Goal: Obtain resource: Download file/media

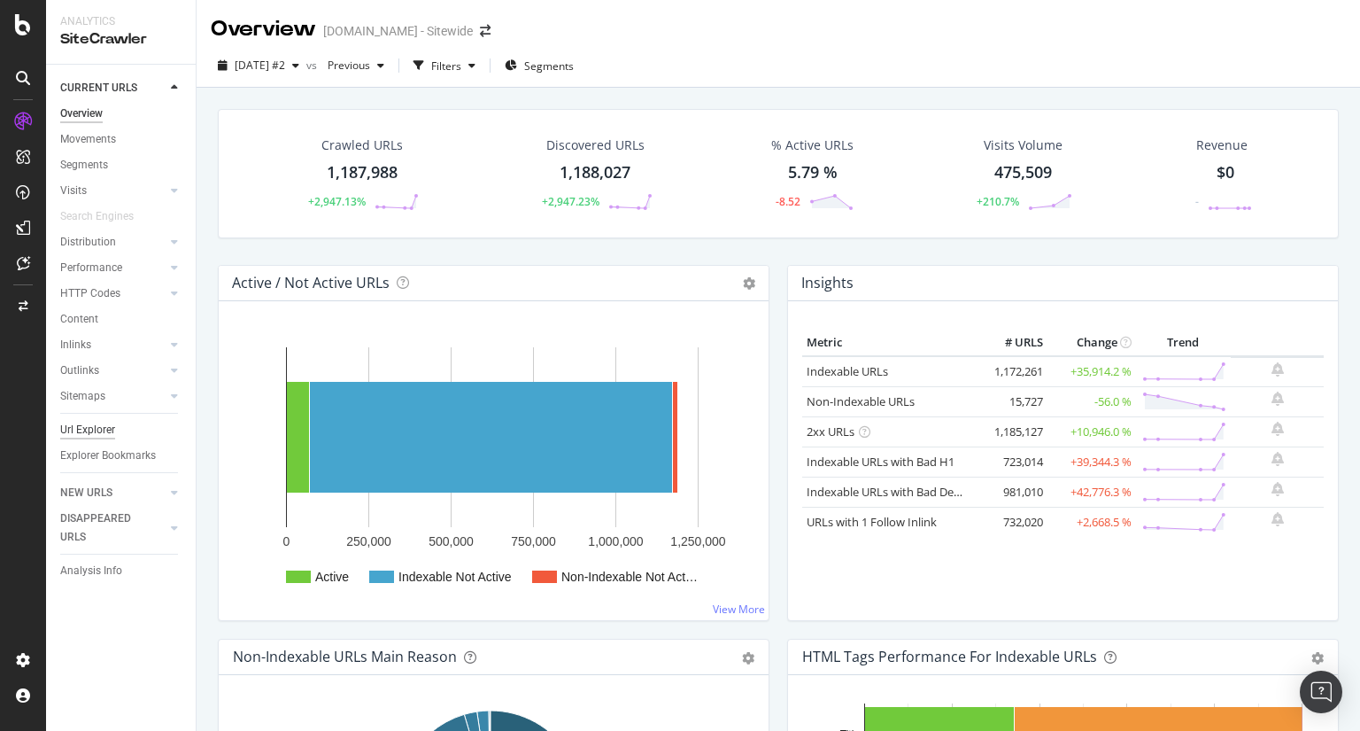
click at [106, 426] on div "Url Explorer" at bounding box center [87, 430] width 55 height 19
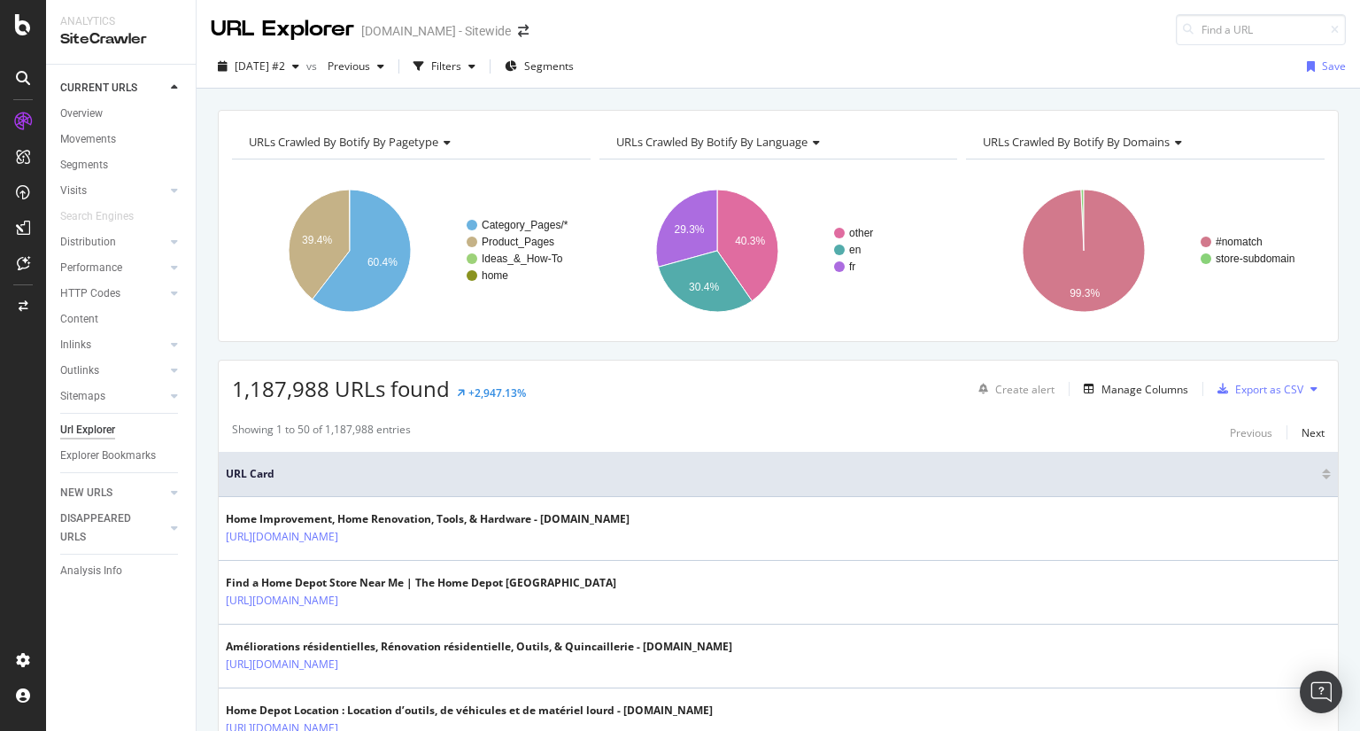
click at [86, 433] on div "Url Explorer" at bounding box center [87, 430] width 55 height 19
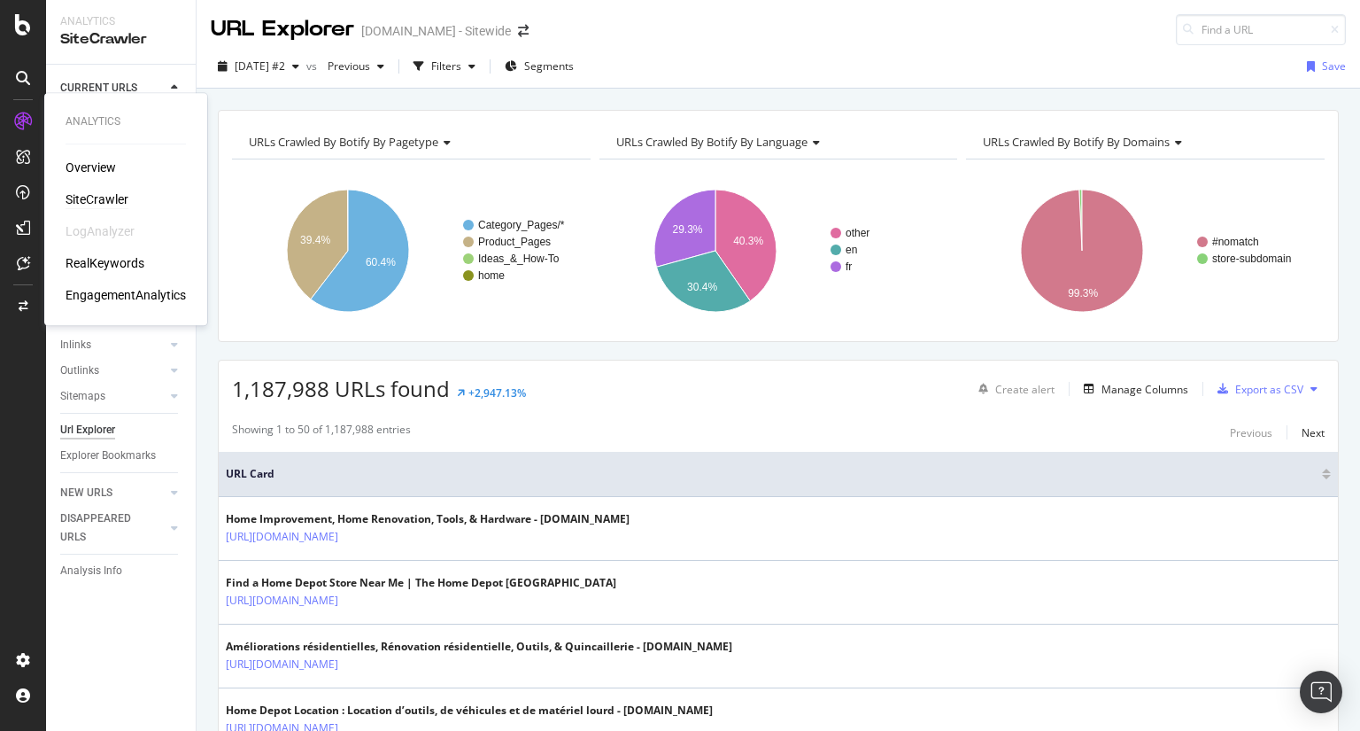
click at [97, 201] on div "SiteCrawler" at bounding box center [97, 199] width 63 height 18
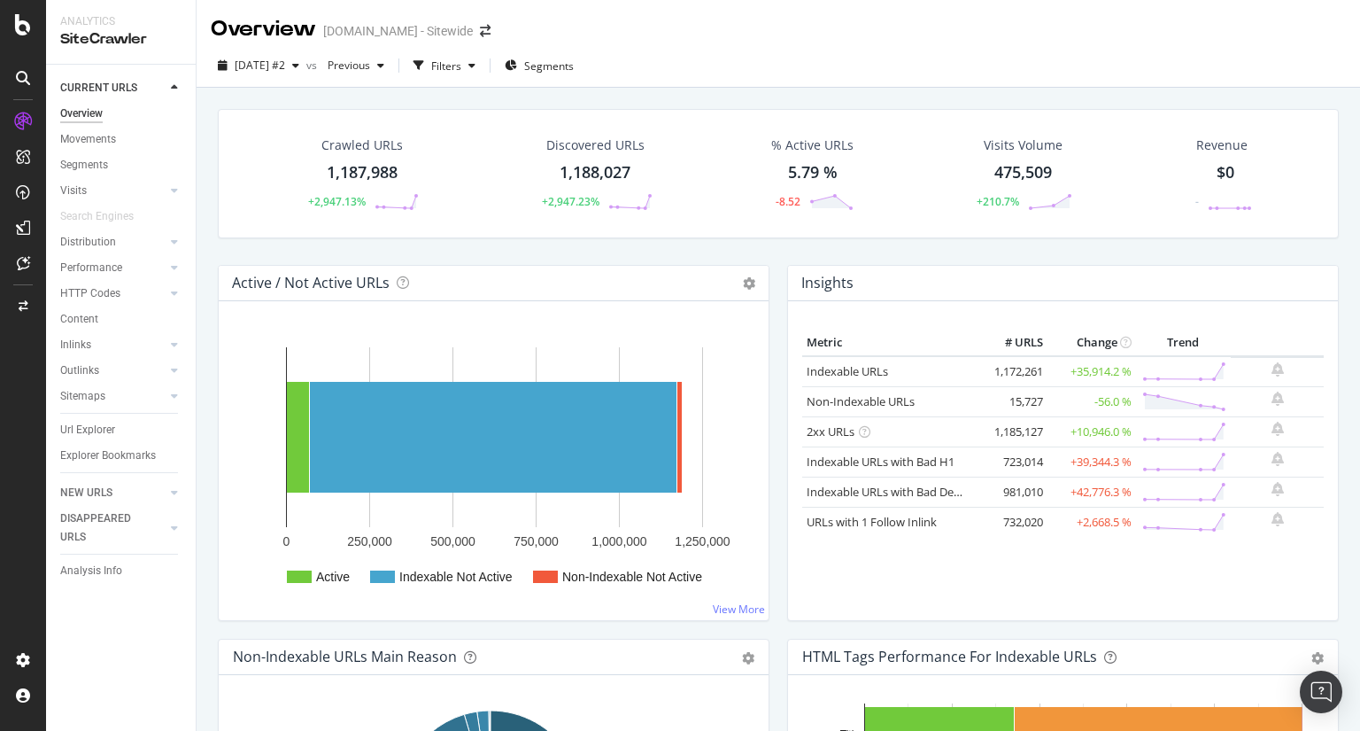
click at [345, 170] on div "1,187,988" at bounding box center [362, 172] width 71 height 23
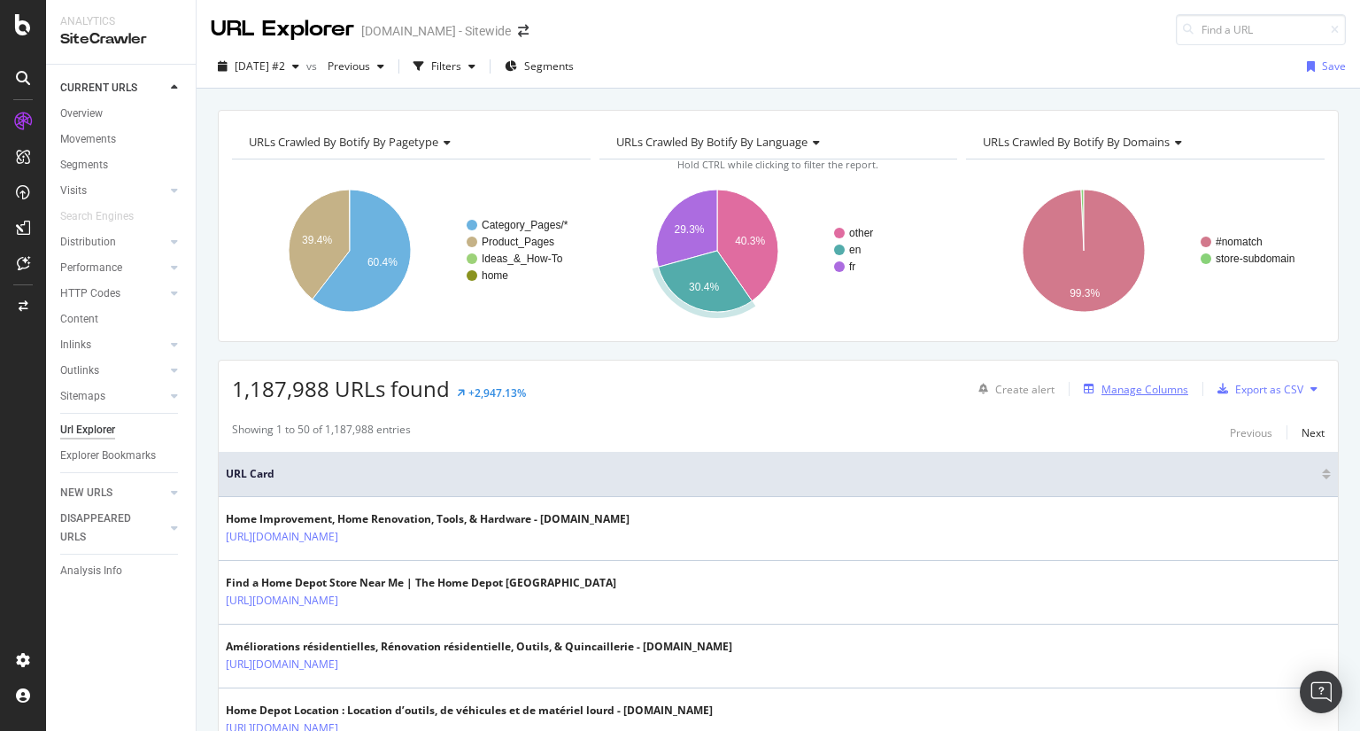
click at [1100, 395] on div "Manage Columns" at bounding box center [1133, 388] width 112 height 19
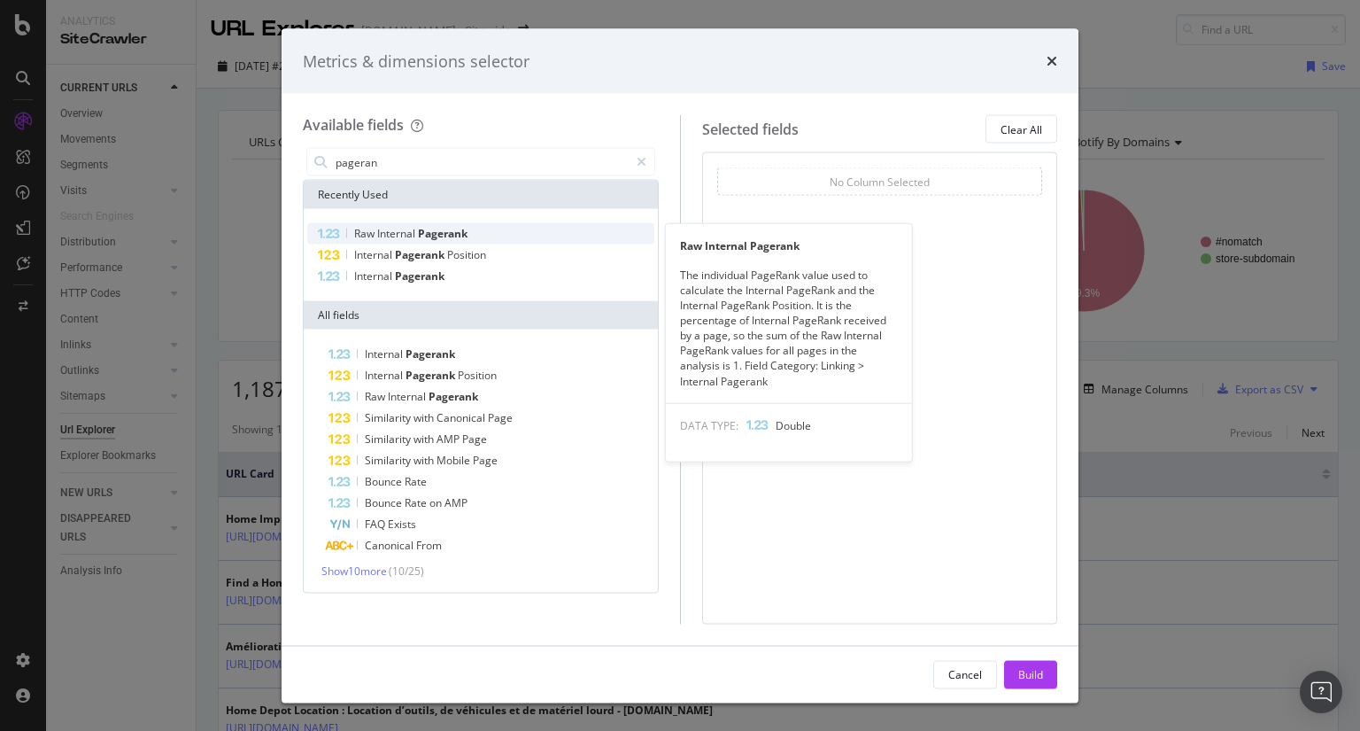
type input "pageran"
click at [401, 235] on span "Internal" at bounding box center [397, 233] width 41 height 15
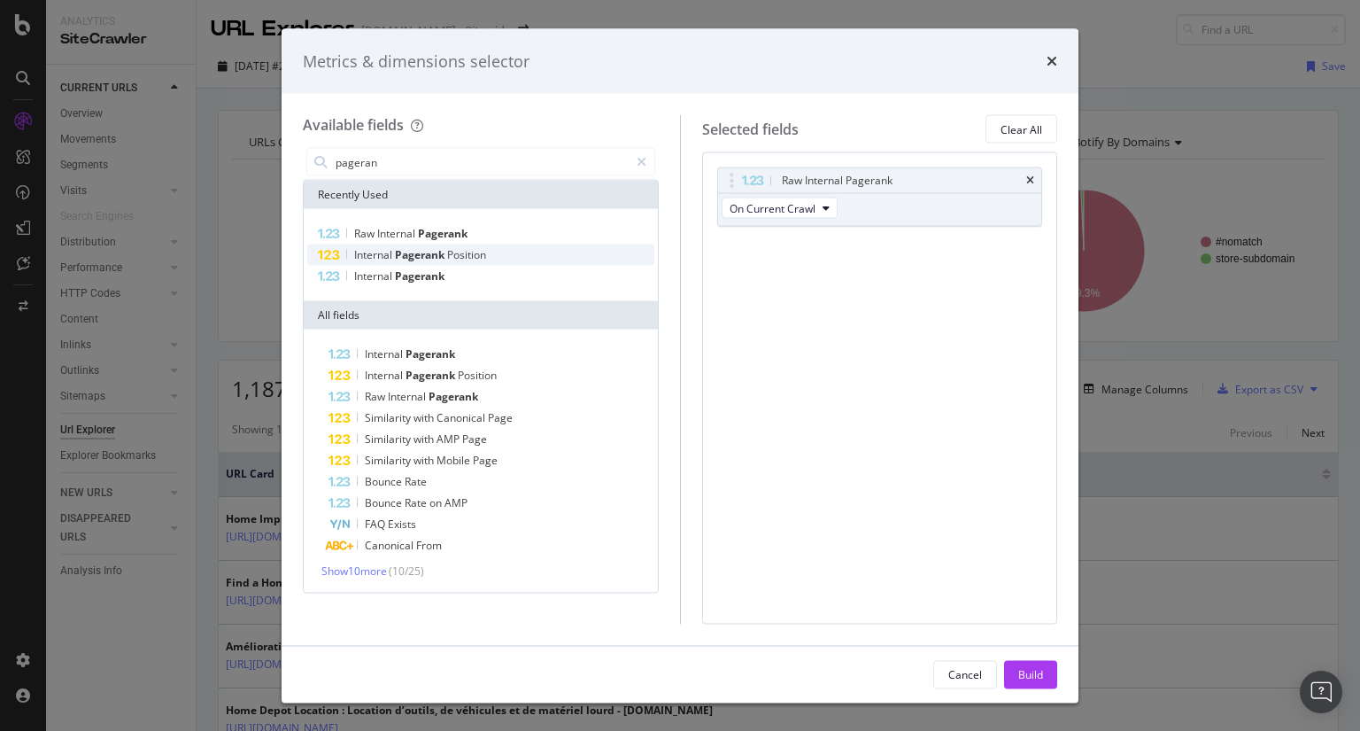
click at [473, 252] on span "Position" at bounding box center [466, 254] width 39 height 15
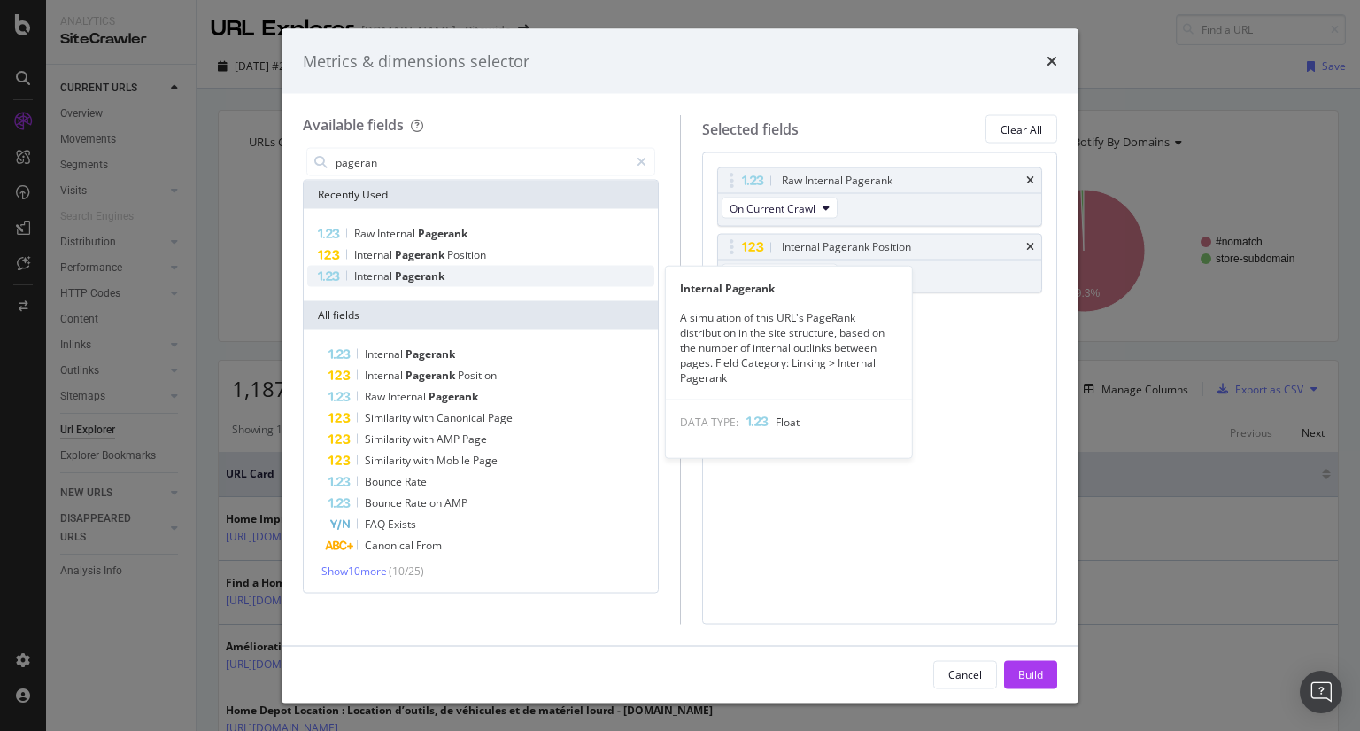
click at [442, 275] on span "Pagerank" at bounding box center [420, 275] width 50 height 15
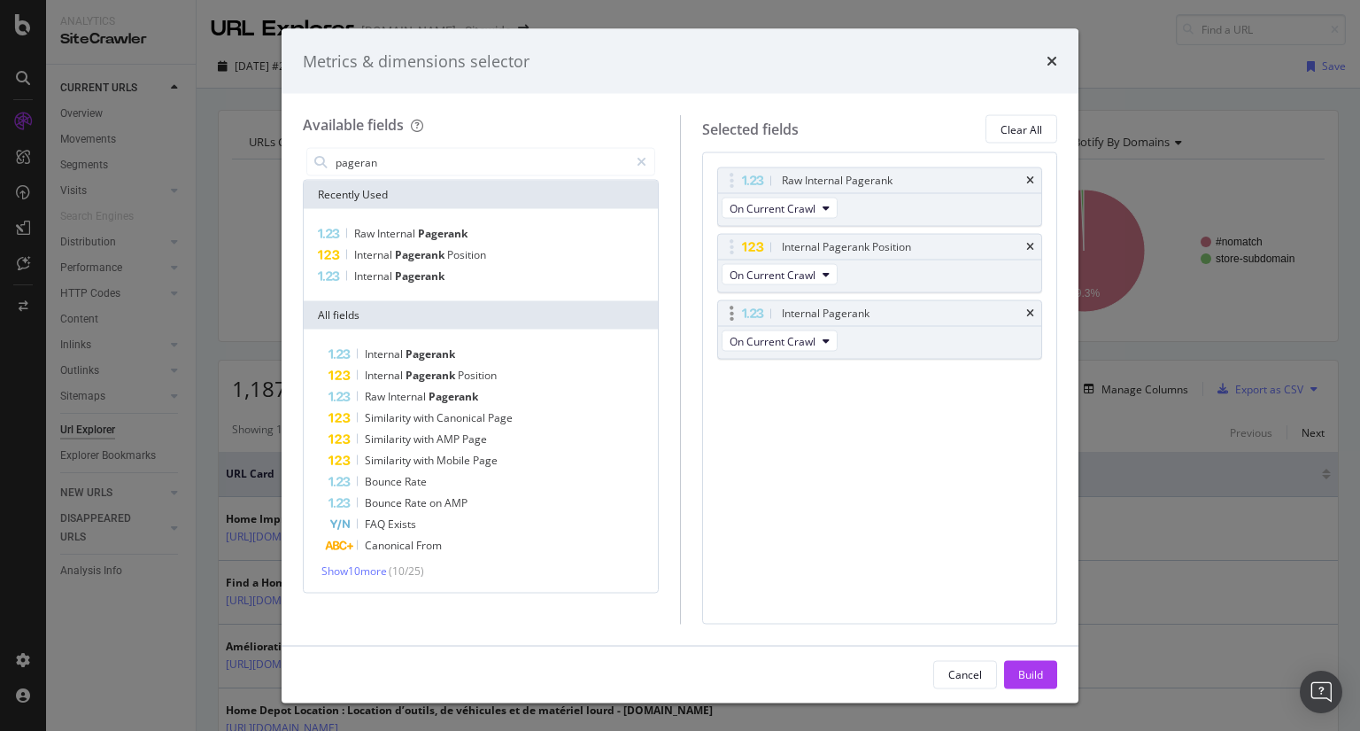
click at [864, 328] on div "Internal Pagerank On Current Crawl" at bounding box center [880, 329] width 326 height 59
click at [646, 163] on icon "modal" at bounding box center [642, 162] width 10 height 12
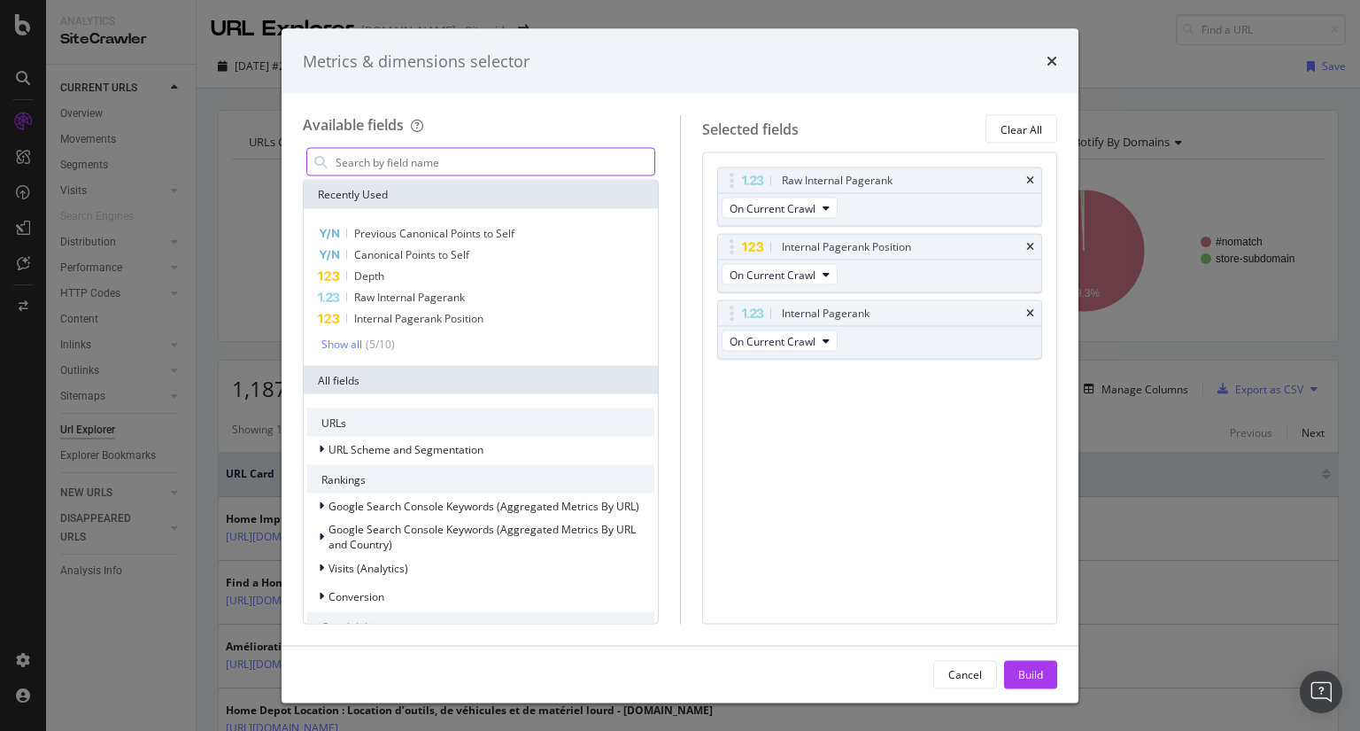
click at [646, 163] on input "modal" at bounding box center [494, 162] width 321 height 27
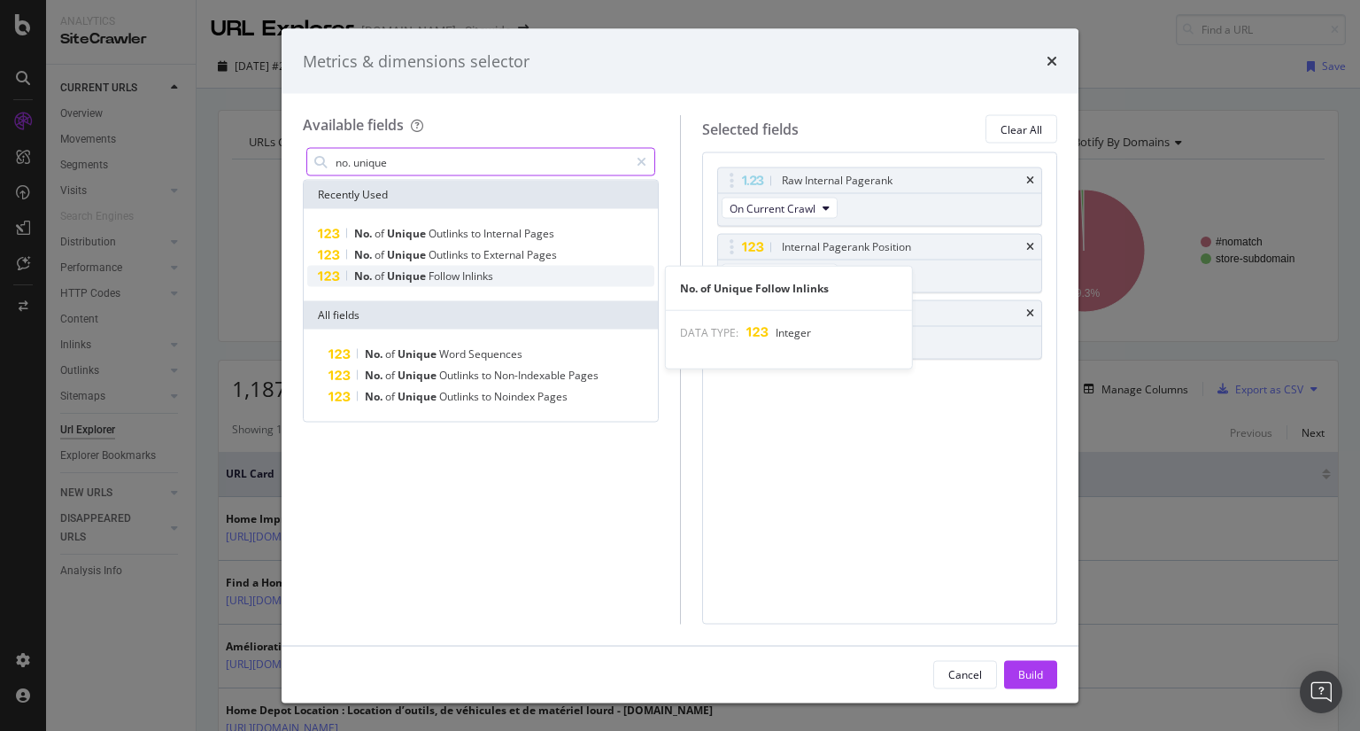
type input "no. unique"
click at [474, 283] on span "Inlinks" at bounding box center [477, 275] width 31 height 15
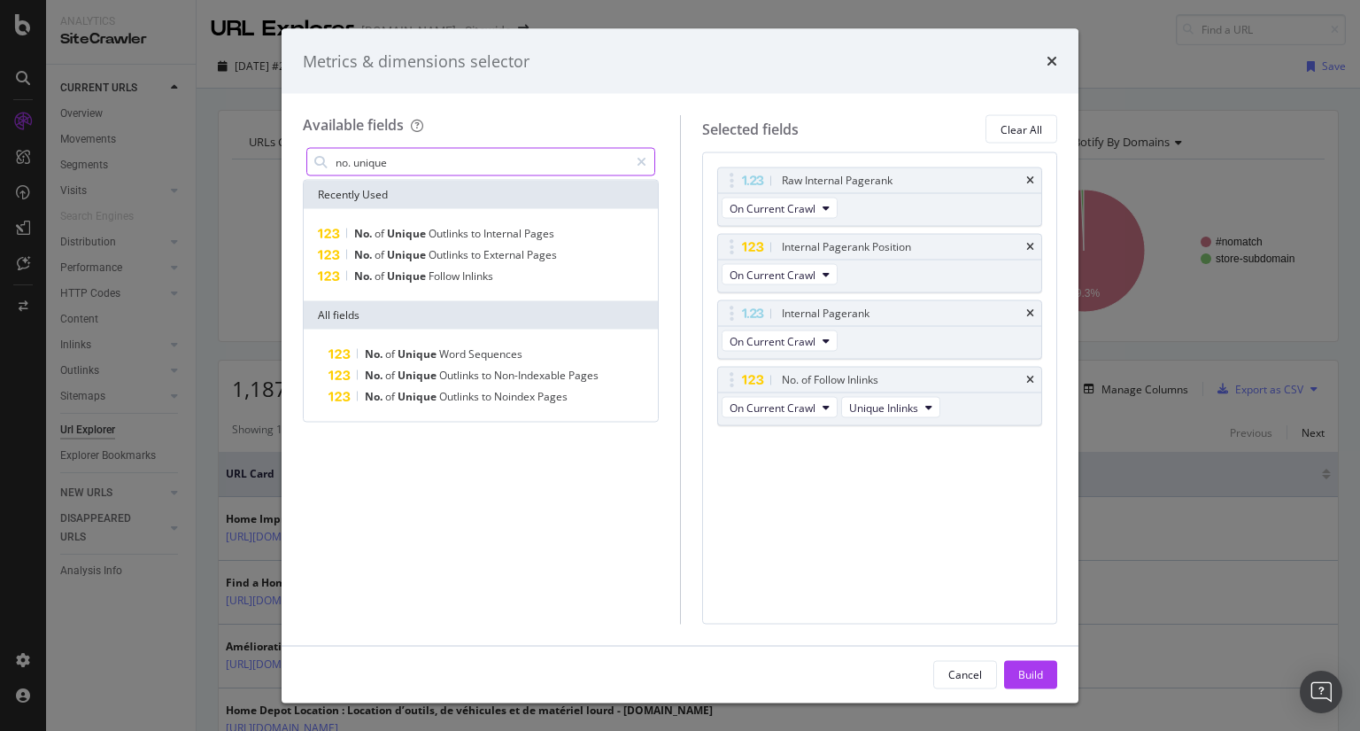
click at [505, 158] on input "no. unique" at bounding box center [481, 162] width 295 height 27
click at [457, 230] on span "Outlinks" at bounding box center [450, 233] width 43 height 15
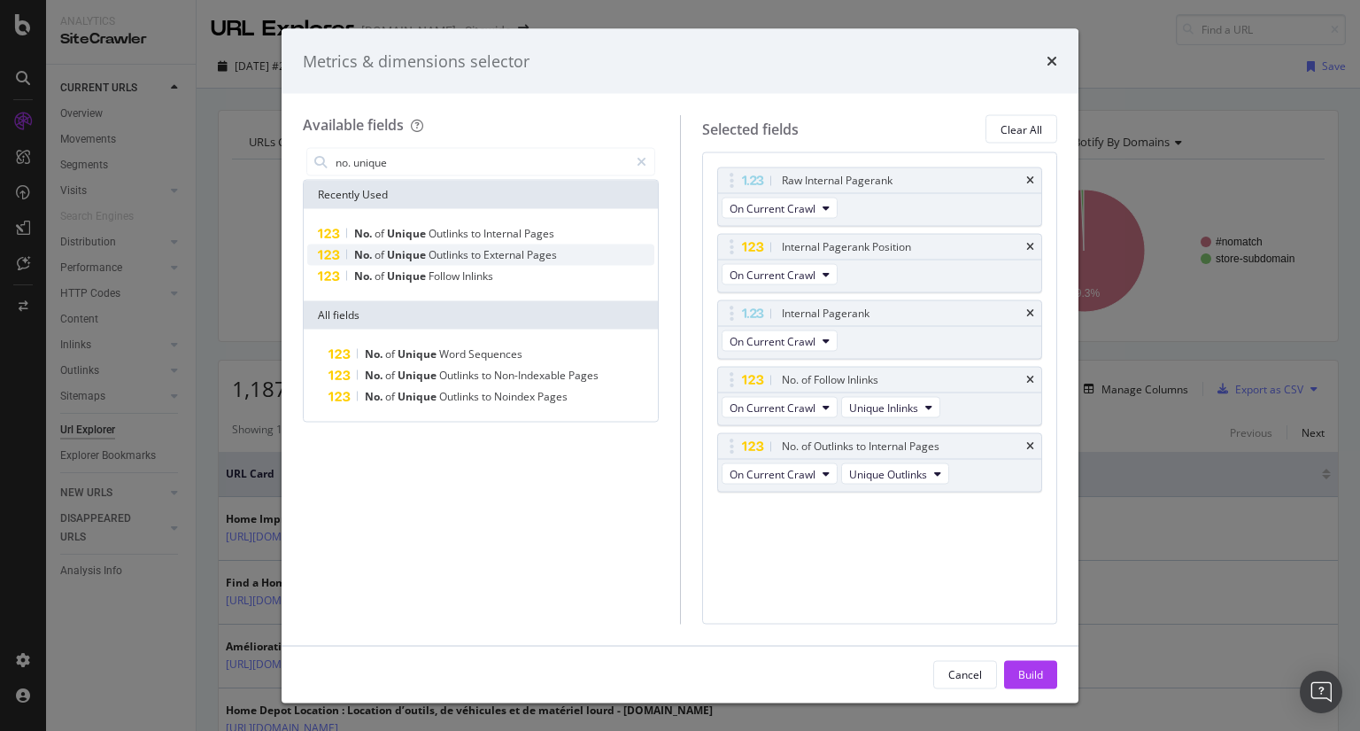
click at [496, 253] on span "External" at bounding box center [505, 254] width 43 height 15
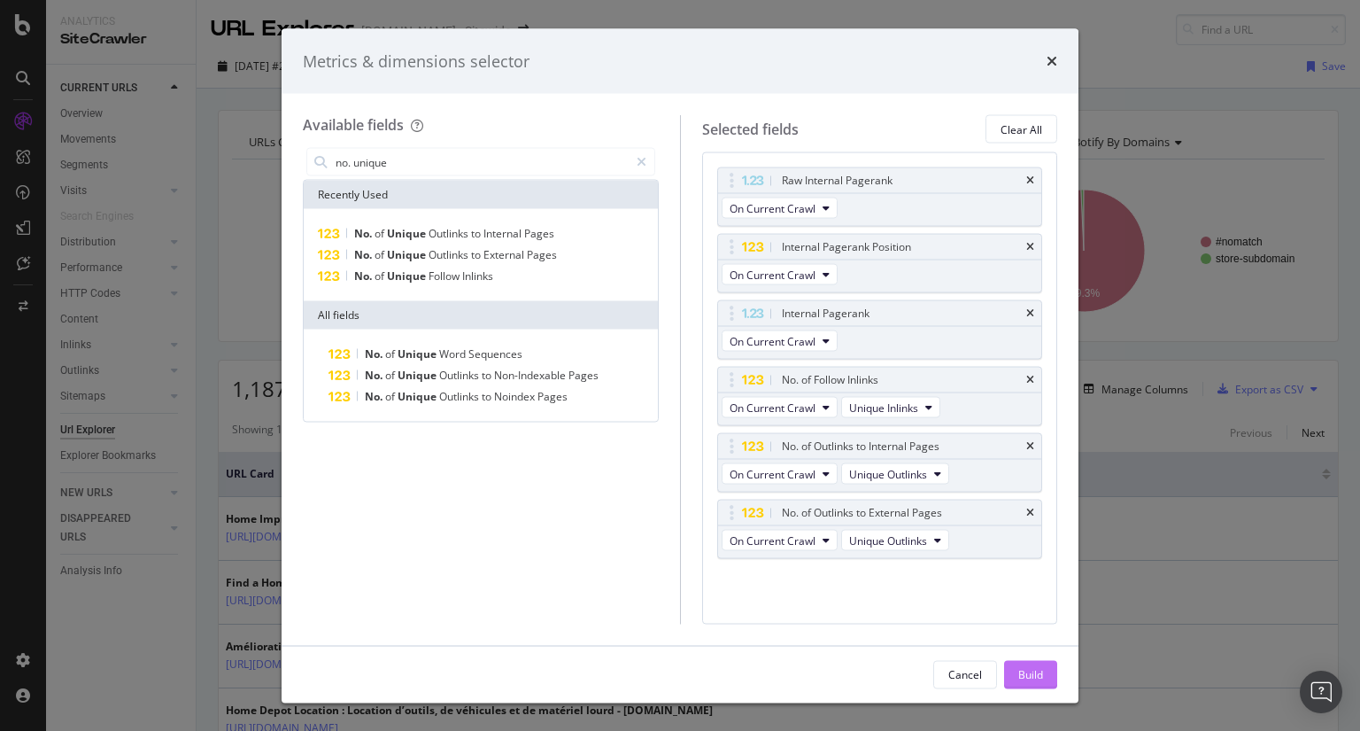
click at [1036, 686] on div "Build" at bounding box center [1030, 674] width 25 height 27
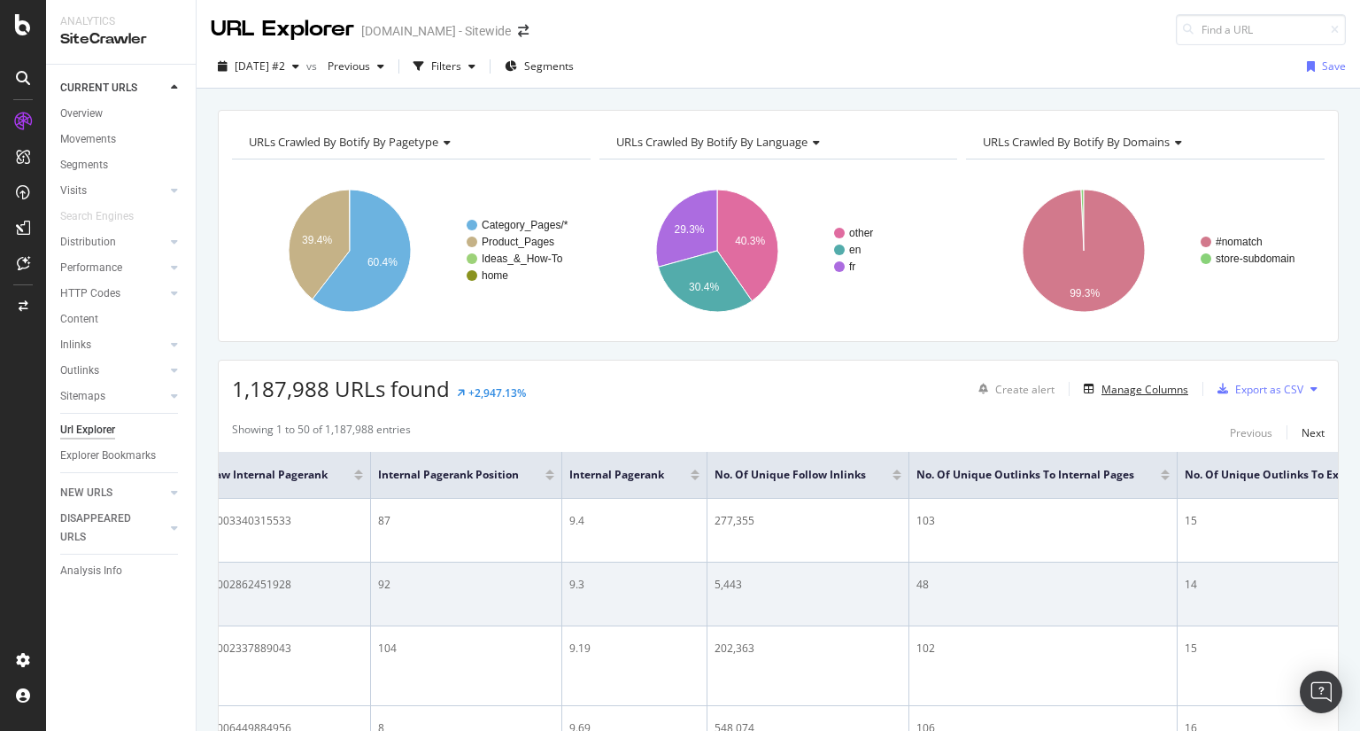
scroll to position [0, 459]
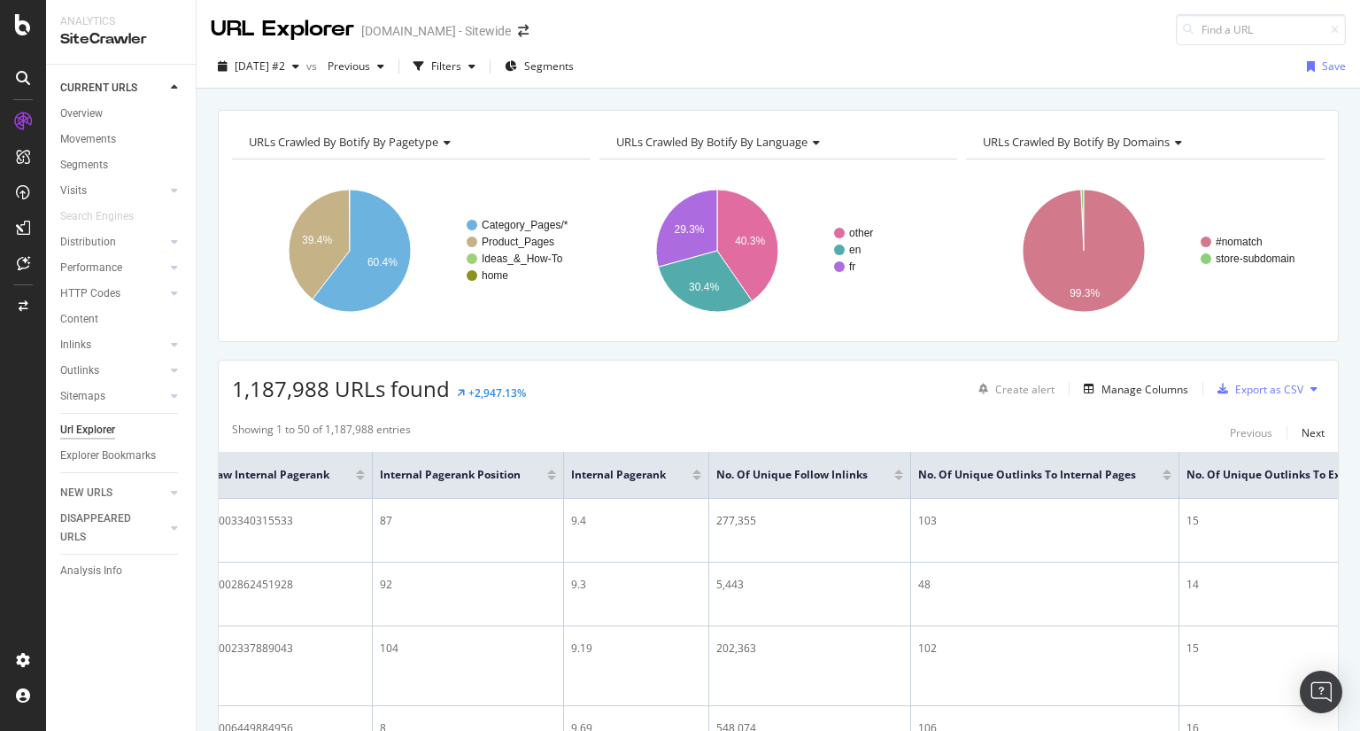
click at [551, 469] on div at bounding box center [551, 471] width 9 height 4
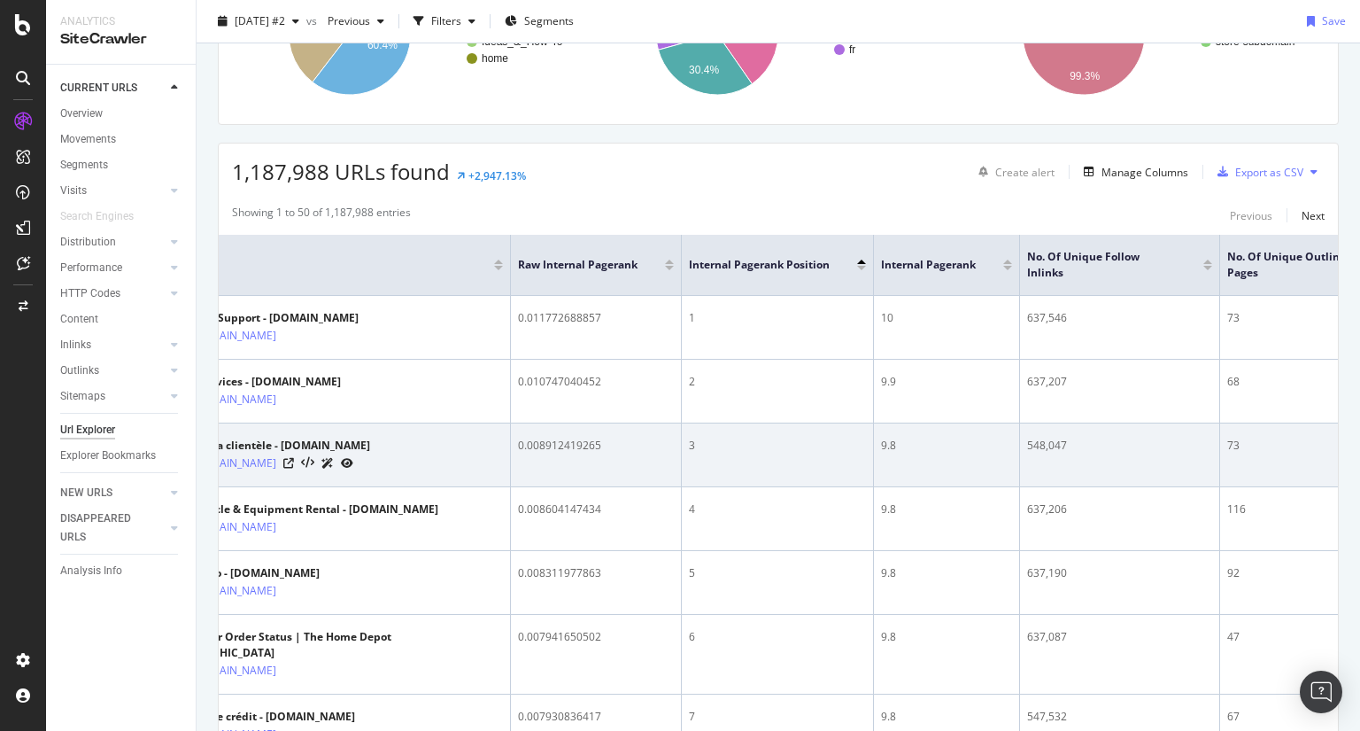
scroll to position [0, 48]
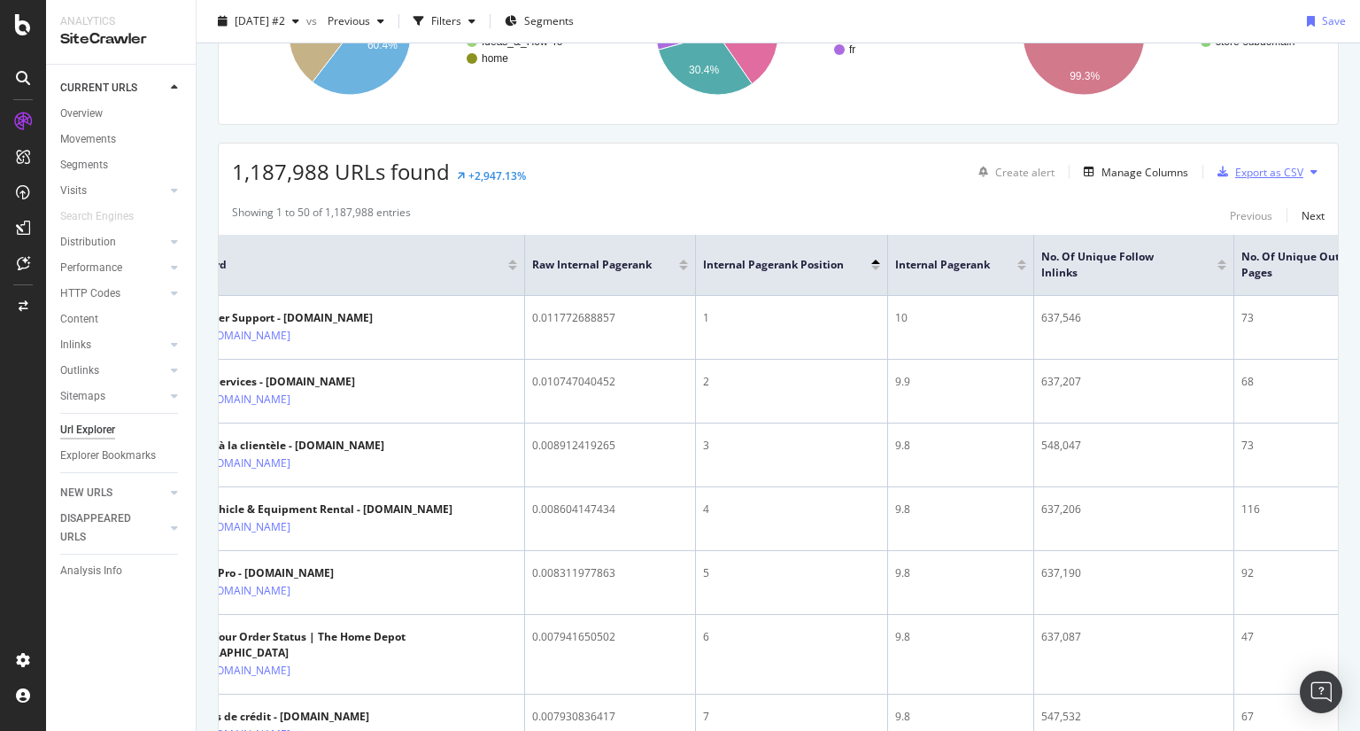
click at [1269, 173] on div "Export as CSV" at bounding box center [1269, 172] width 68 height 15
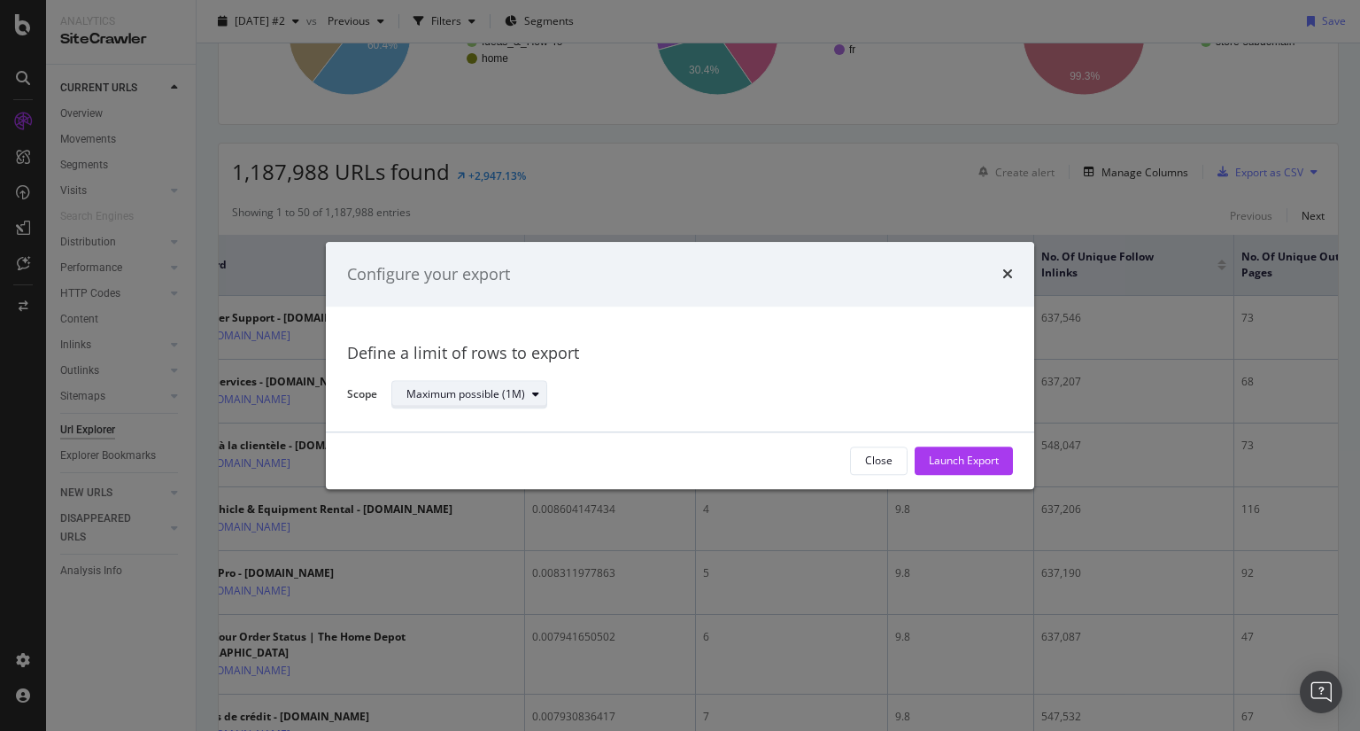
click at [543, 392] on div "modal" at bounding box center [535, 395] width 21 height 11
click at [492, 454] on div "Define a limit" at bounding box center [476, 454] width 155 height 22
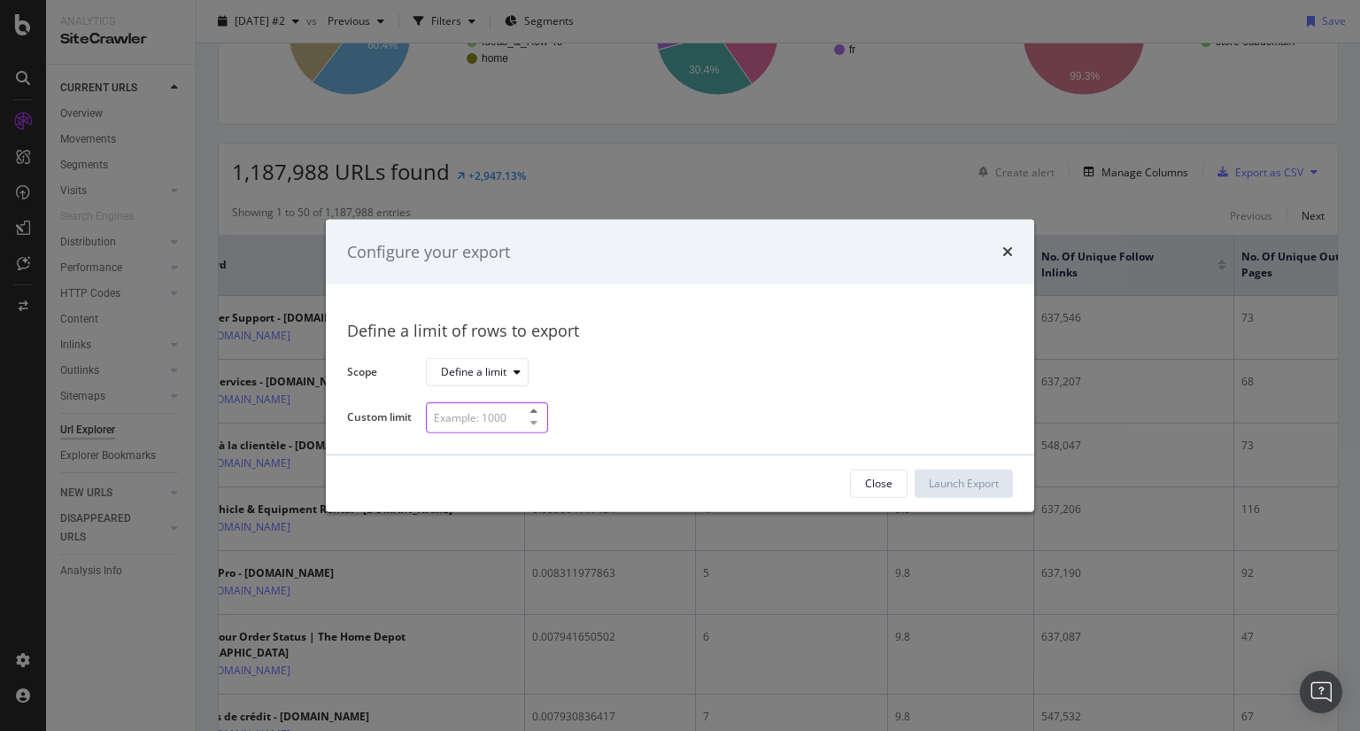
click at [523, 419] on div "modal" at bounding box center [487, 417] width 122 height 31
type input "1000"
click at [980, 480] on div "Launch Export" at bounding box center [964, 483] width 70 height 15
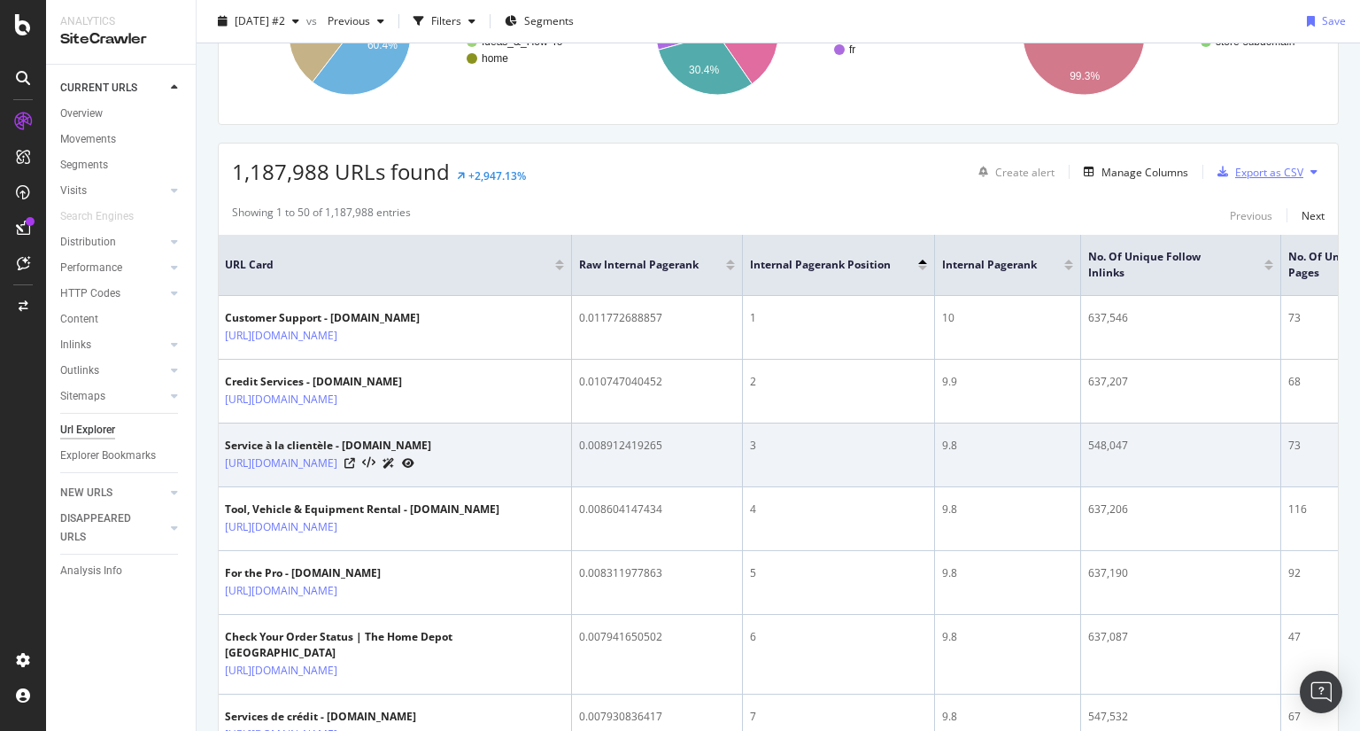
scroll to position [0, 0]
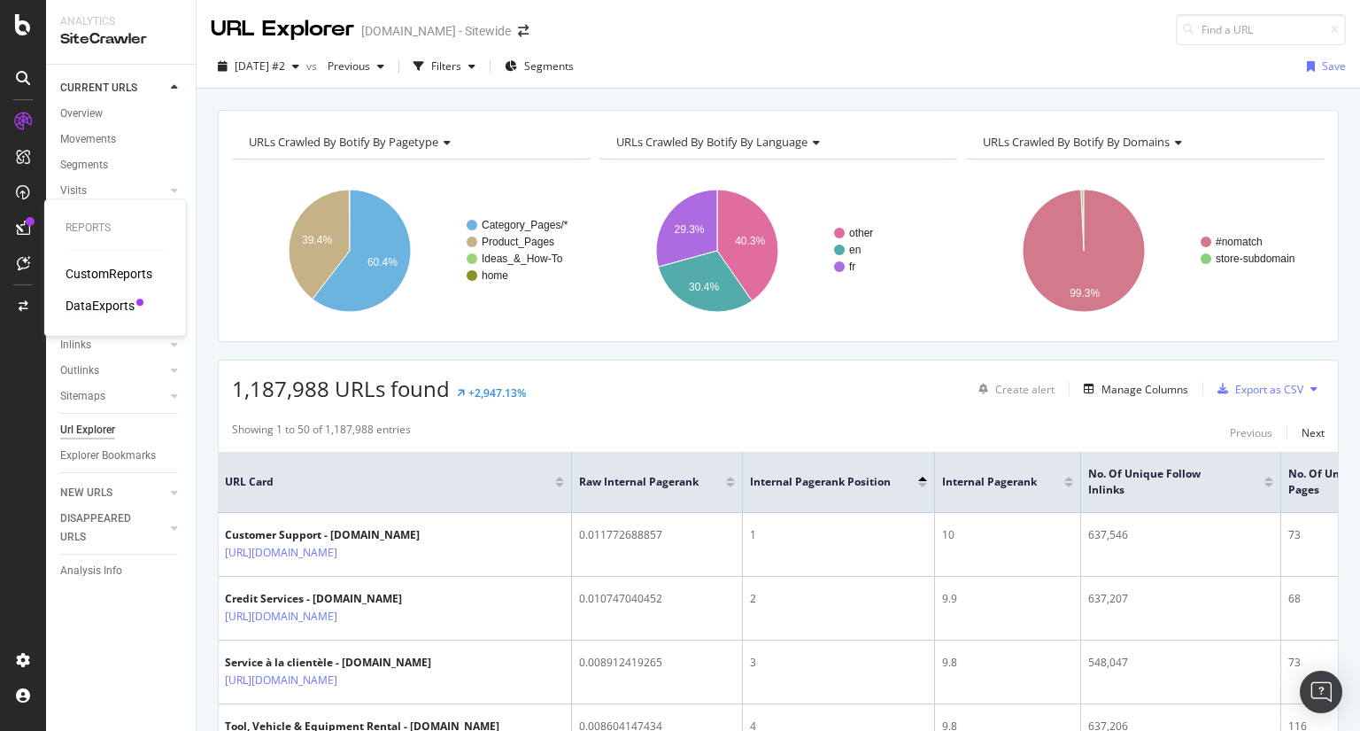
click at [117, 302] on div "DataExports" at bounding box center [100, 306] width 69 height 18
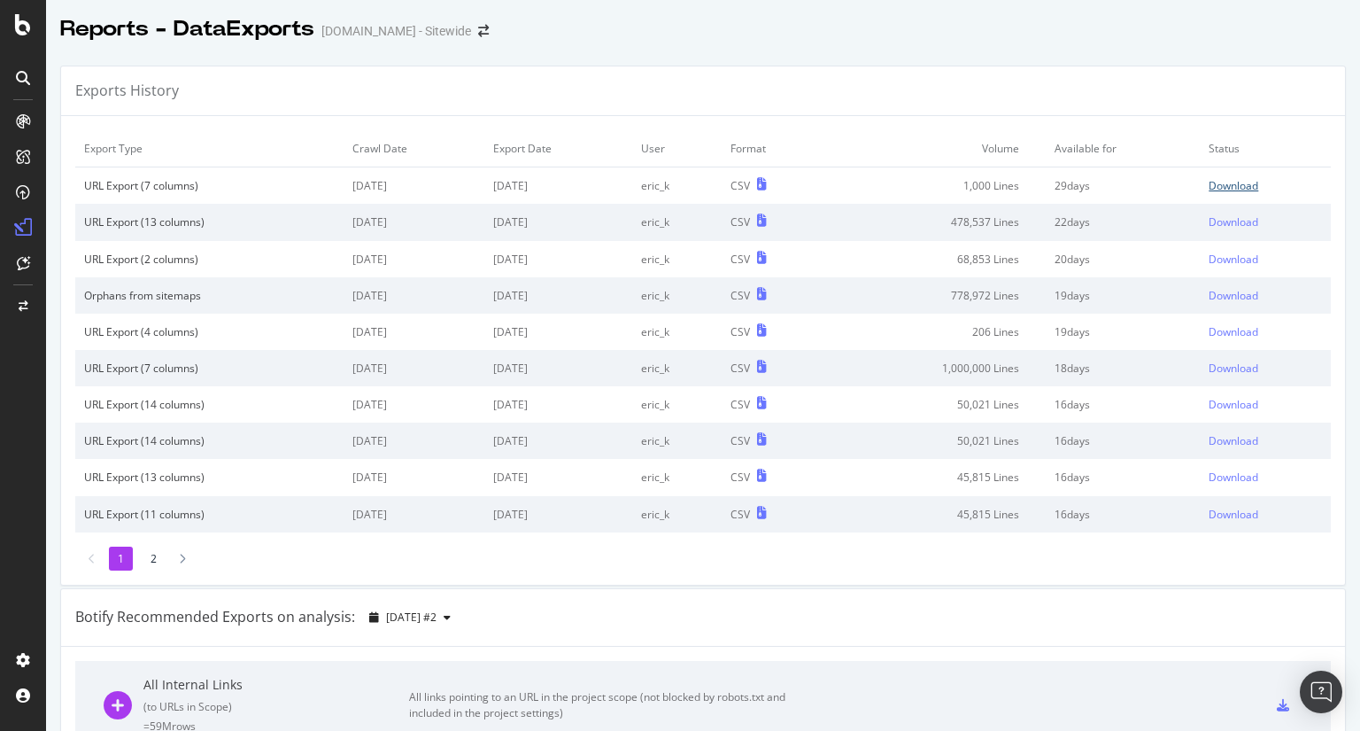
click at [1222, 179] on div "Download" at bounding box center [1234, 185] width 50 height 15
click at [1320, 697] on img "Open Intercom Messenger" at bounding box center [1321, 691] width 23 height 23
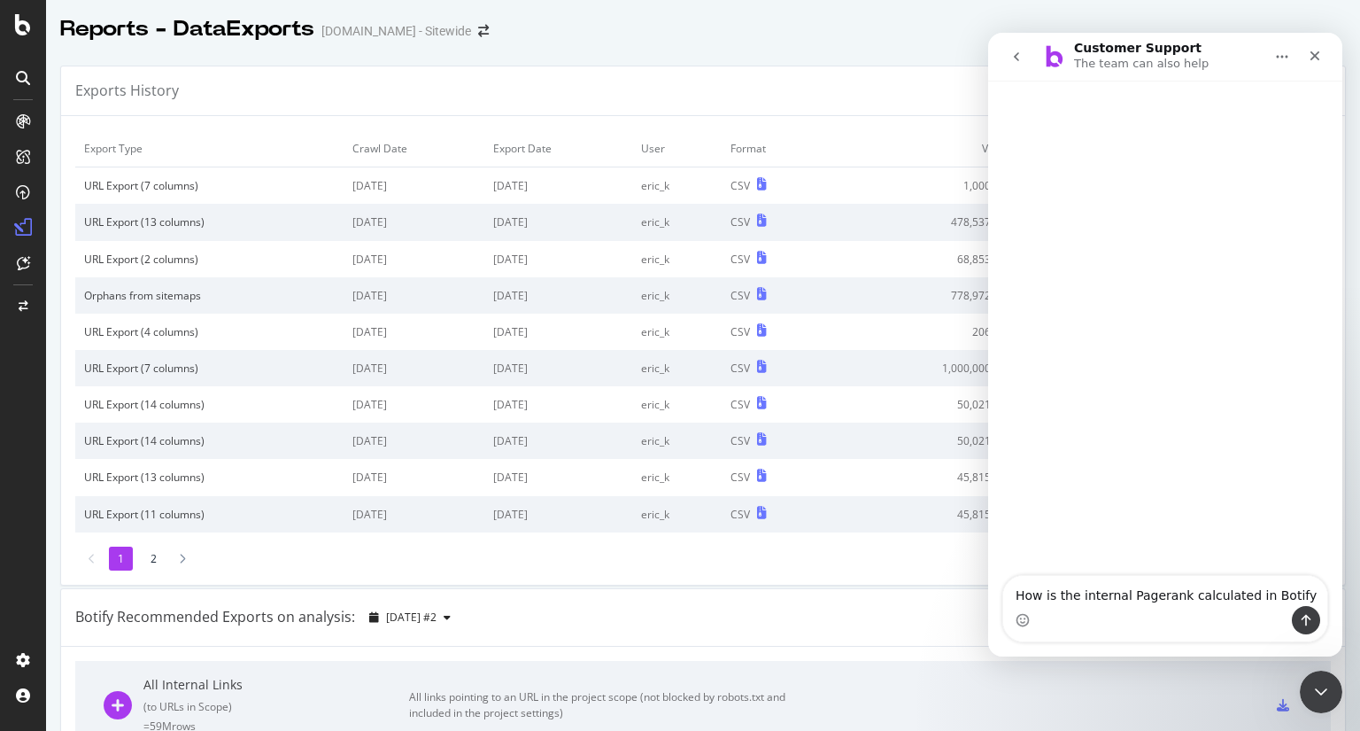
type textarea "How is the internal Pagerank calculated in Botify?"
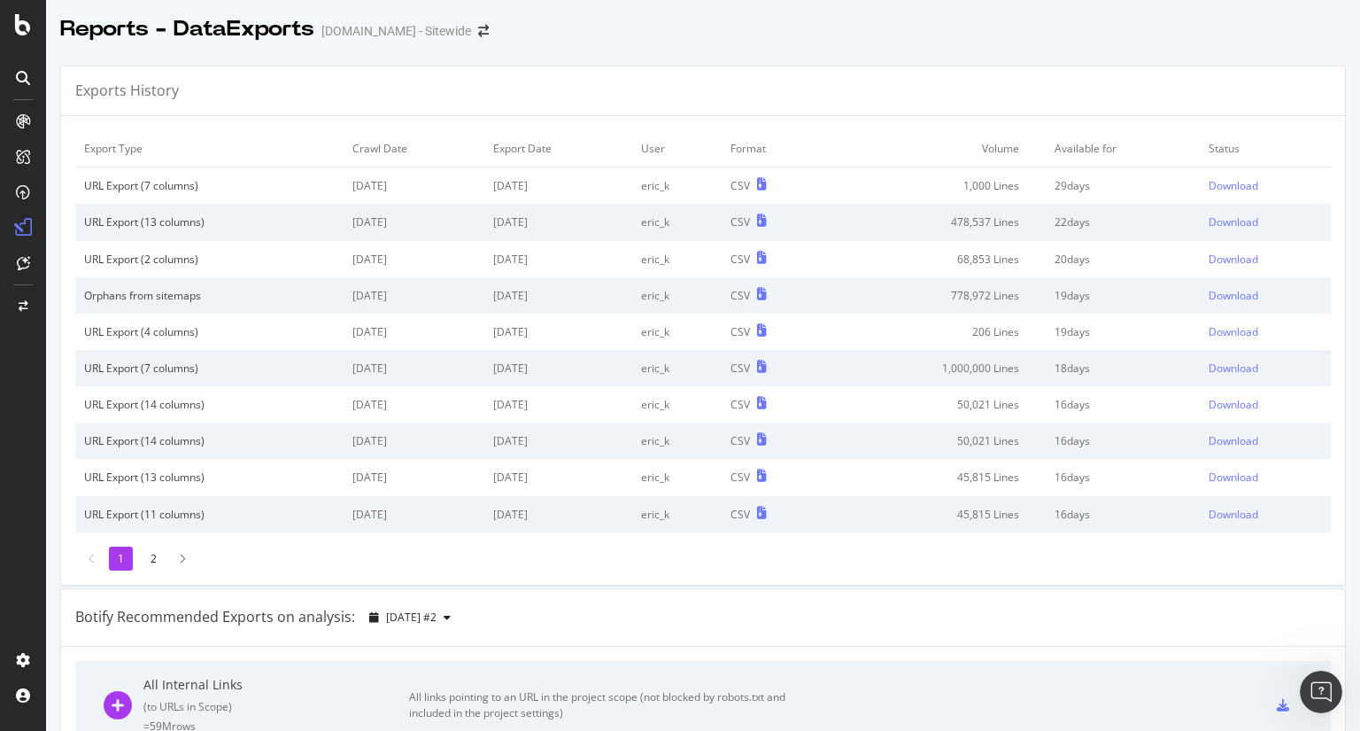
scroll to position [256, 0]
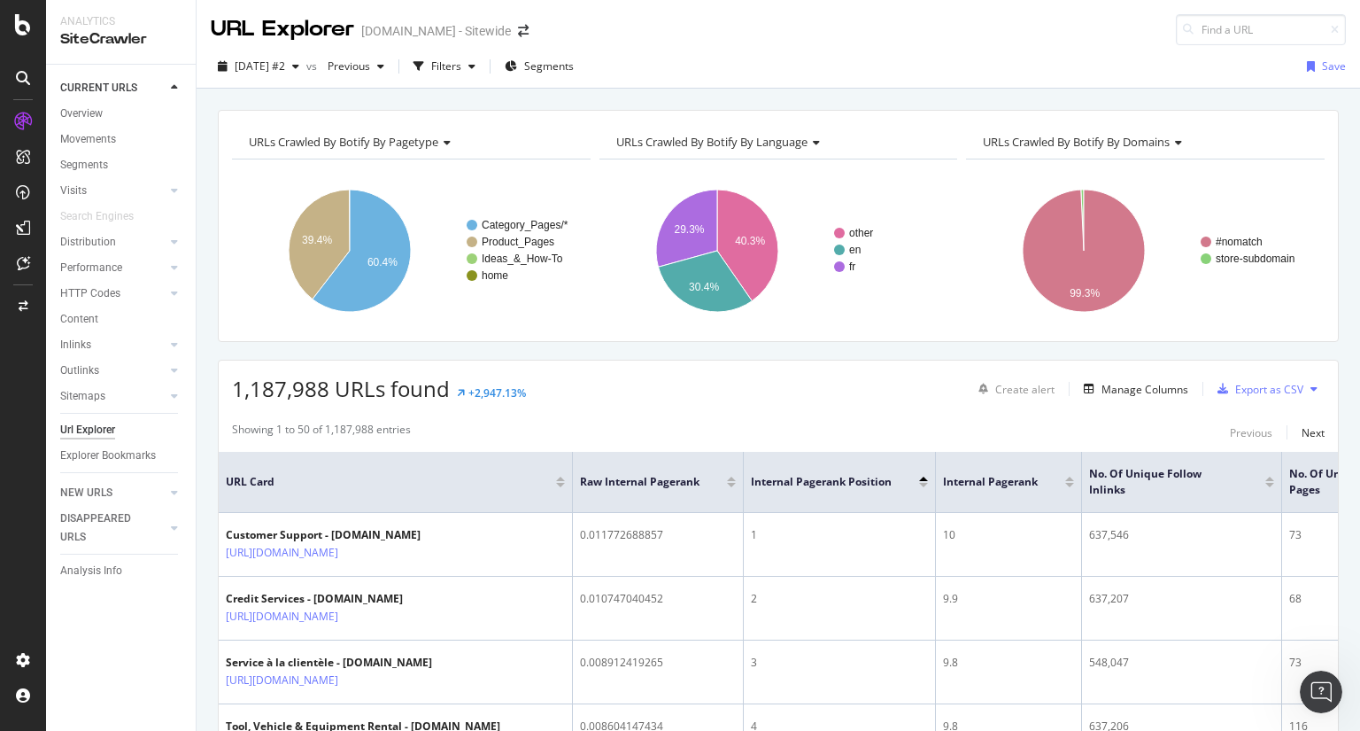
click at [1305, 387] on button at bounding box center [1314, 389] width 21 height 28
click at [1240, 383] on div "Export as CSV" at bounding box center [1269, 389] width 68 height 15
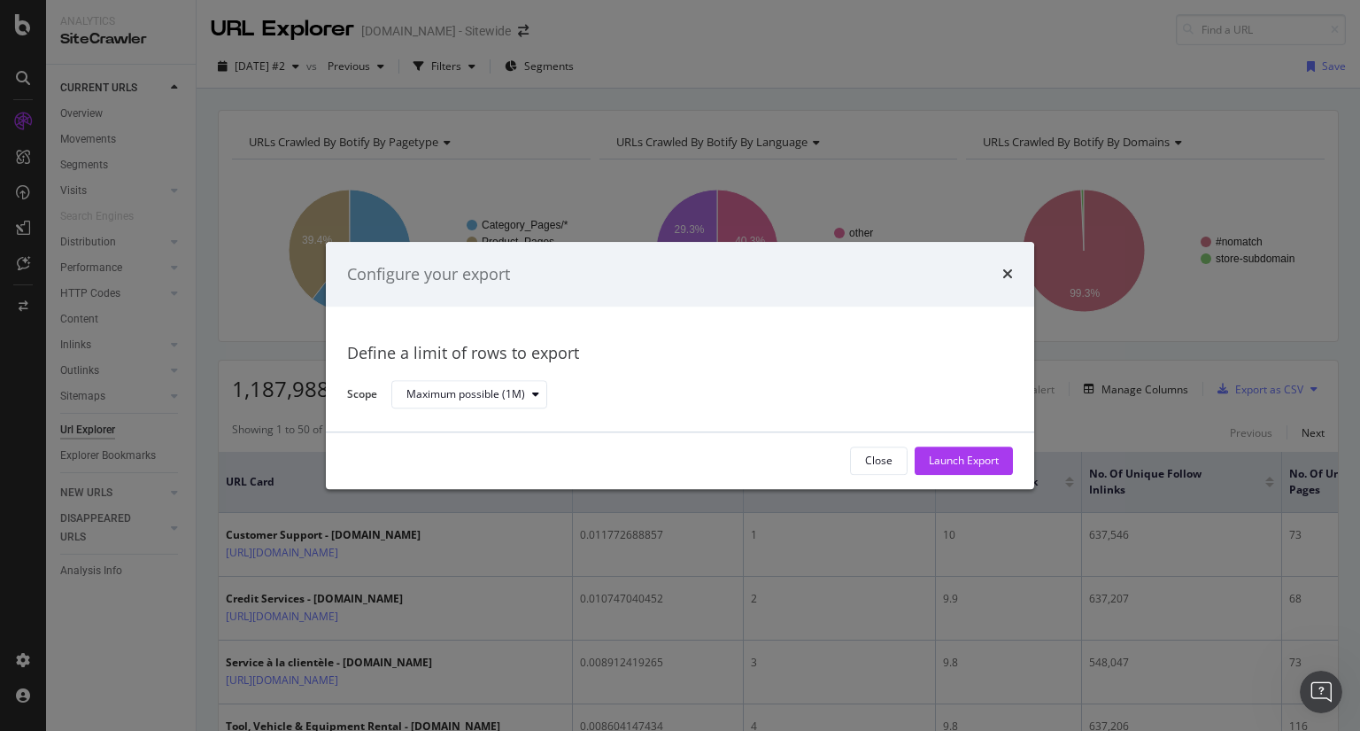
click at [973, 445] on div "Close Launch Export" at bounding box center [680, 460] width 709 height 57
click at [976, 454] on div "Launch Export" at bounding box center [964, 460] width 70 height 15
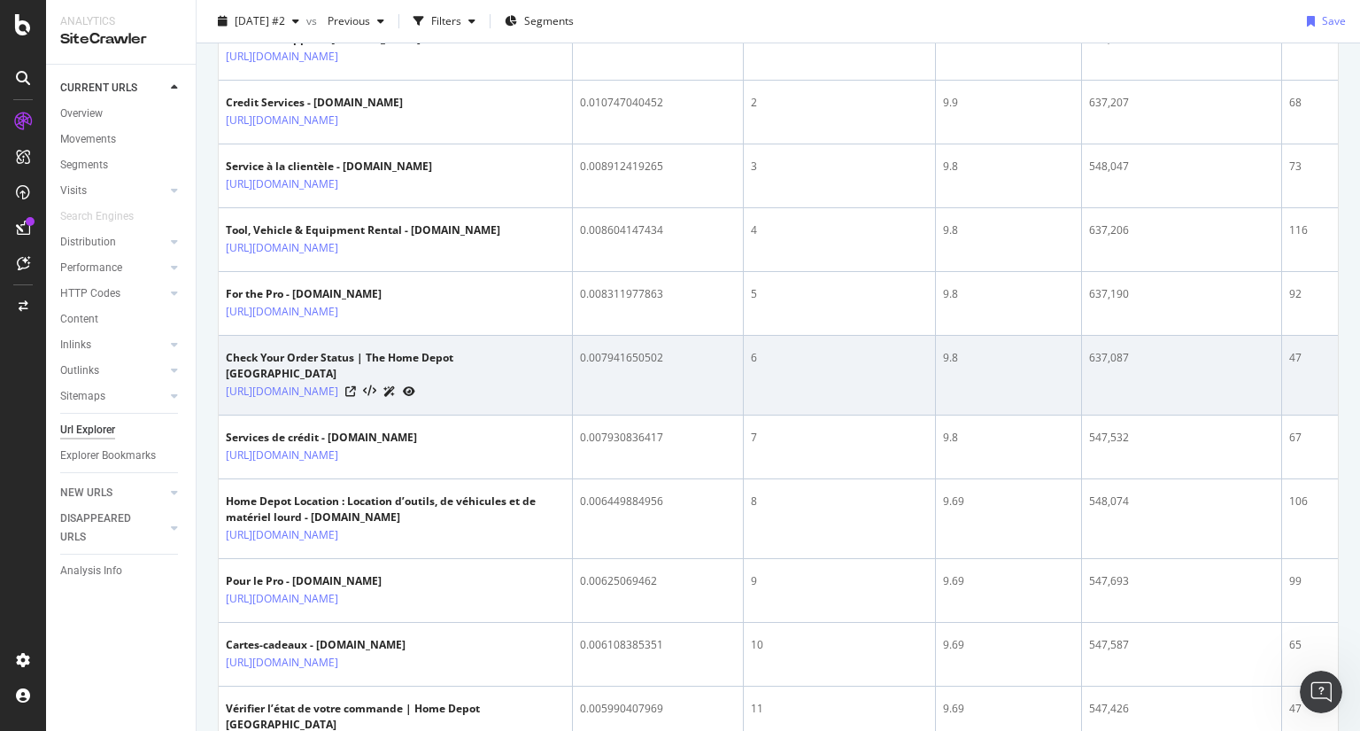
scroll to position [494, 0]
drag, startPoint x: 462, startPoint y: 450, endPoint x: 359, endPoint y: 457, distance: 103.9
click at [359, 417] on td "Check Your Order Status | The Home Depot [GEOGRAPHIC_DATA] [URL][DOMAIN_NAME]" at bounding box center [396, 377] width 354 height 80
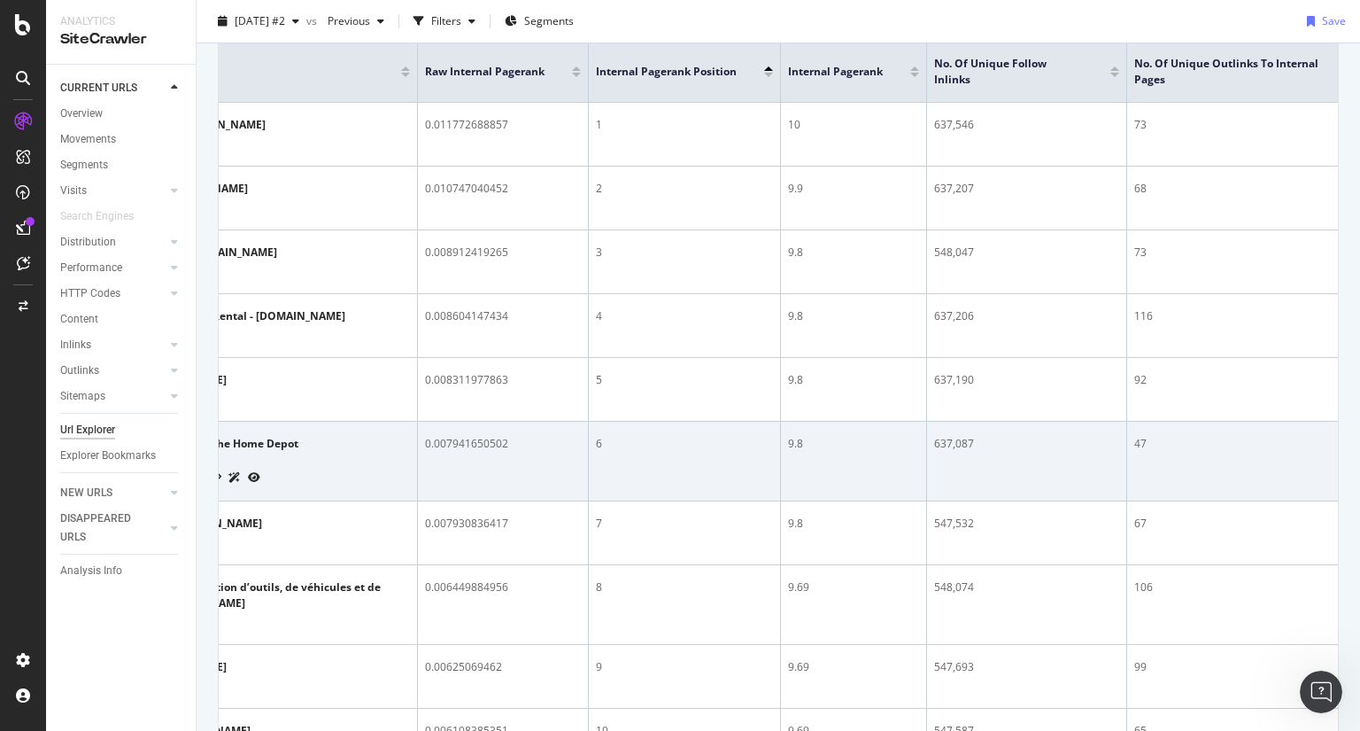
scroll to position [0, 154]
drag, startPoint x: 567, startPoint y: 519, endPoint x: 424, endPoint y: 515, distance: 142.7
click at [424, 501] on td "0.007941650502" at bounding box center [504, 462] width 171 height 80
copy div "0.007941650502"
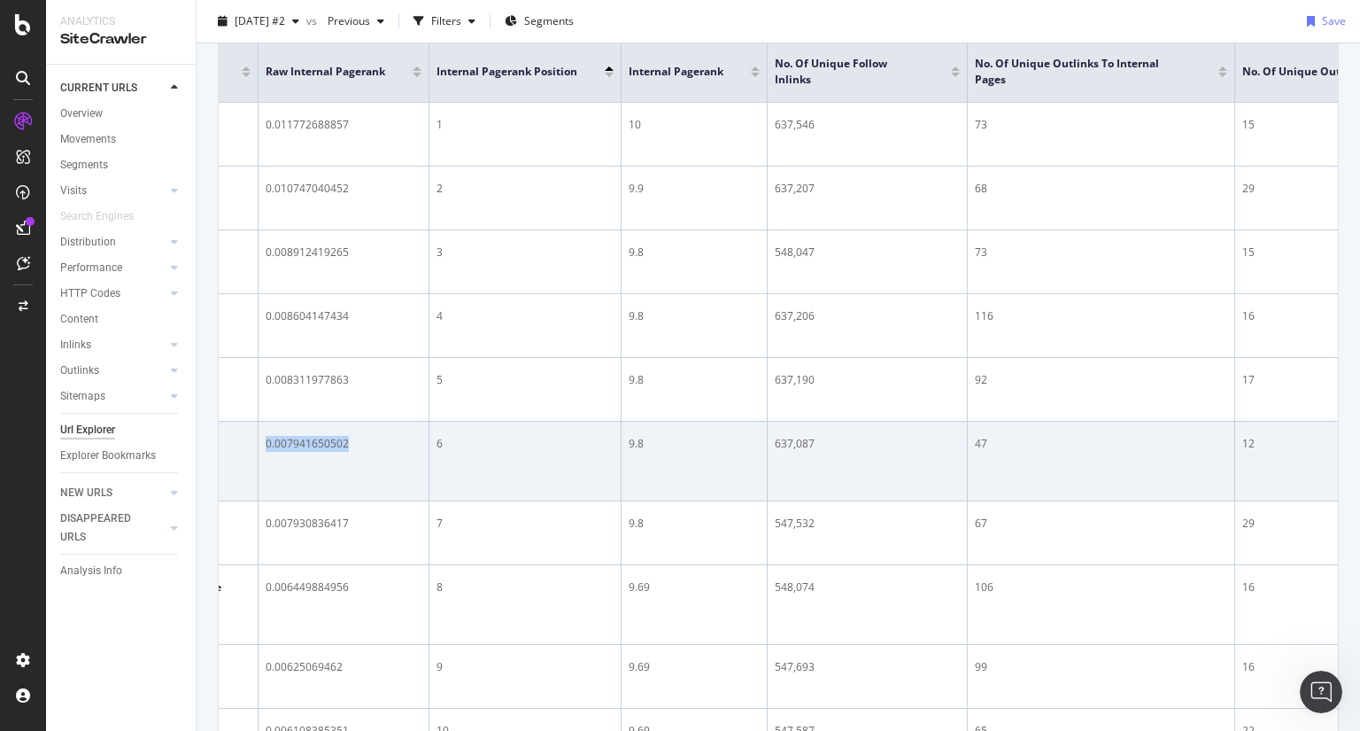
scroll to position [0, 316]
drag, startPoint x: 848, startPoint y: 516, endPoint x: 771, endPoint y: 508, distance: 77.5
click at [771, 501] on td "637,087" at bounding box center [866, 462] width 200 height 80
copy div "637,087"
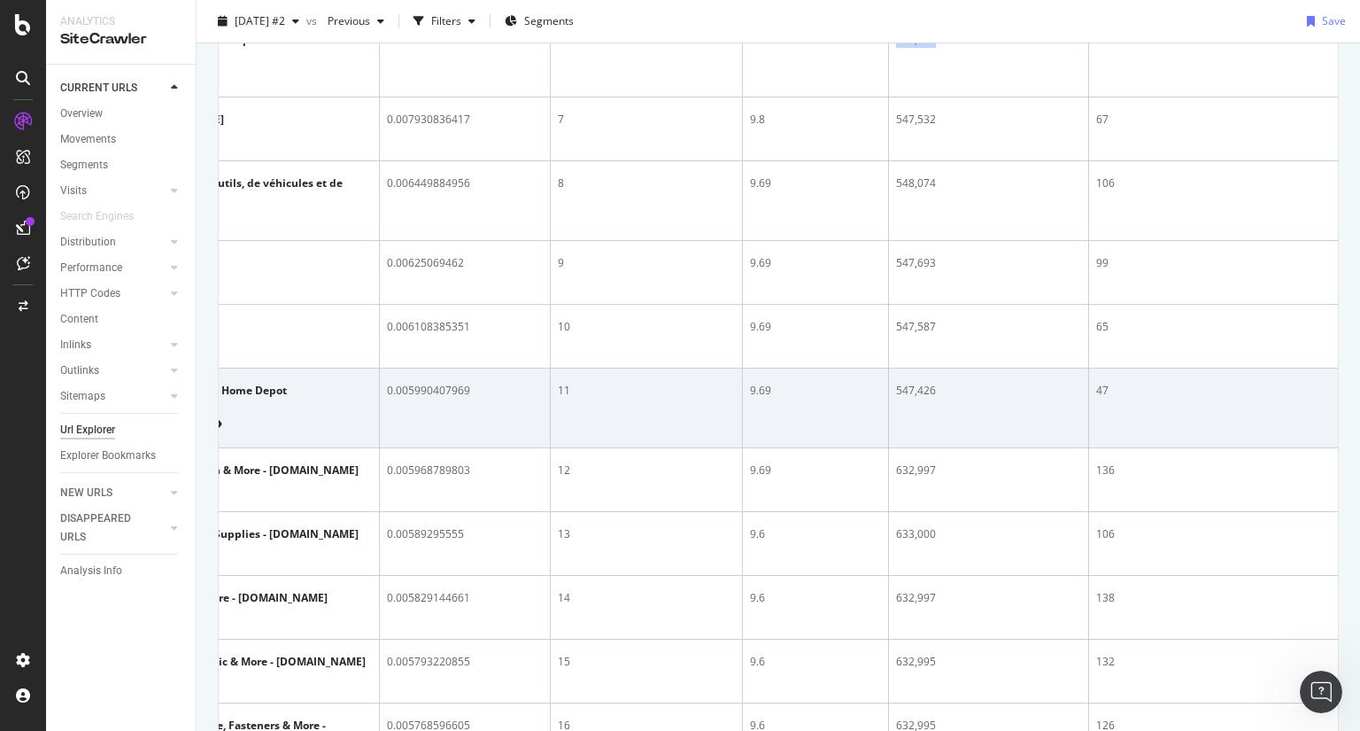
scroll to position [0, 190]
click at [502, 399] on div "0.005990407969" at bounding box center [469, 391] width 156 height 16
drag, startPoint x: 502, startPoint y: 509, endPoint x: 388, endPoint y: 506, distance: 114.3
click at [388, 448] on td "0.005990407969" at bounding box center [468, 408] width 171 height 80
copy div "0.005990407969"
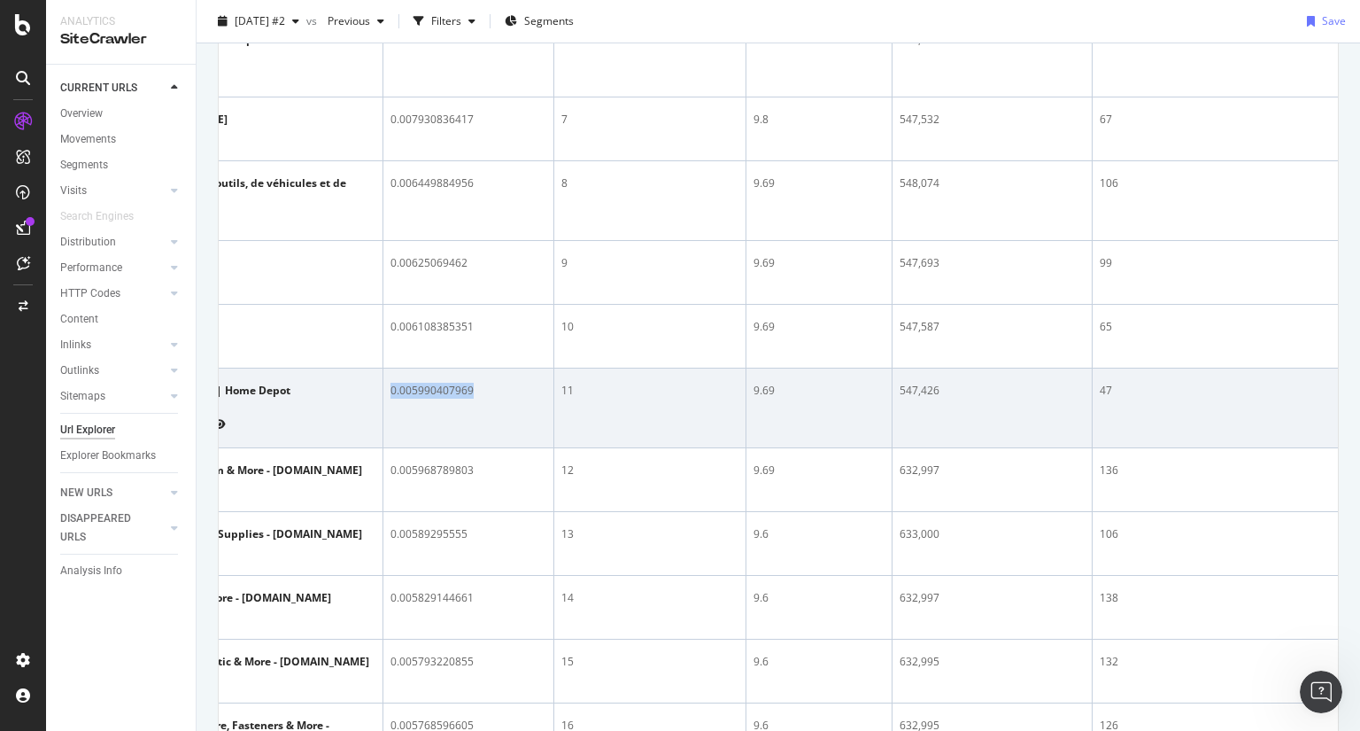
scroll to position [0, 0]
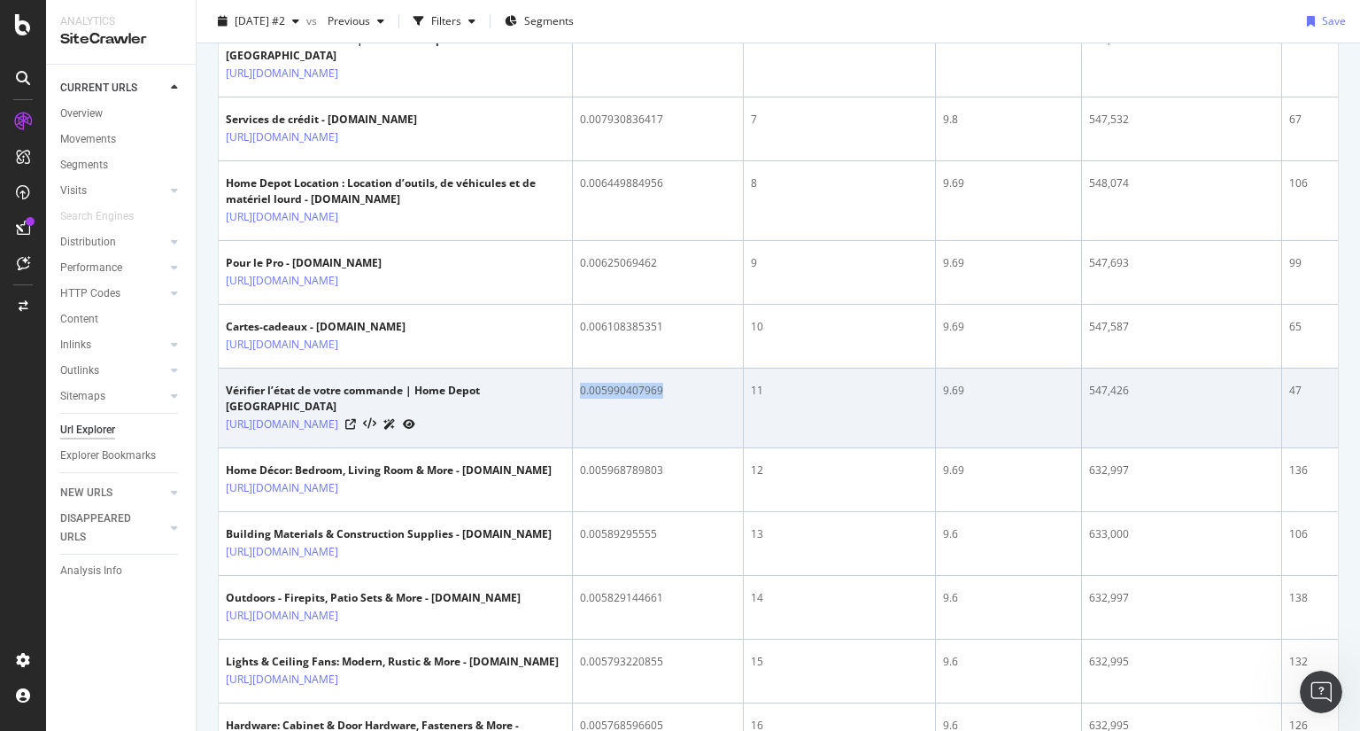
drag, startPoint x: 354, startPoint y: 561, endPoint x: 221, endPoint y: 521, distance: 138.7
click at [221, 448] on td "Vérifier l’état de votre commande | Home Depot [GEOGRAPHIC_DATA] [URL][DOMAIN_N…" at bounding box center [396, 408] width 354 height 80
drag, startPoint x: 407, startPoint y: 554, endPoint x: 222, endPoint y: 531, distance: 185.8
click at [222, 448] on td "Vérifier l’état de votre commande | Home Depot [GEOGRAPHIC_DATA] [URL][DOMAIN_N…" at bounding box center [396, 408] width 354 height 80
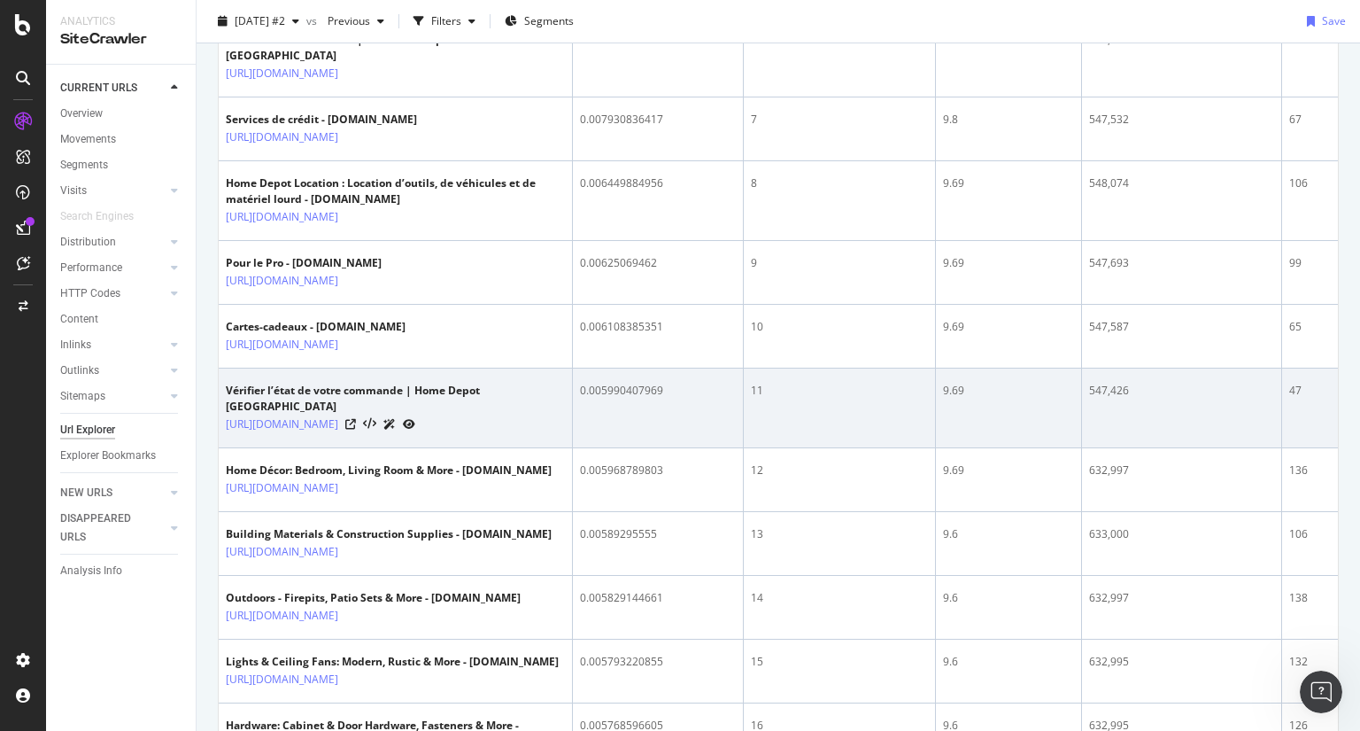
click at [222, 448] on td "Vérifier l’état de votre commande | Home Depot [GEOGRAPHIC_DATA] [URL][DOMAIN_N…" at bounding box center [396, 408] width 354 height 80
click at [356, 430] on icon at bounding box center [350, 424] width 11 height 11
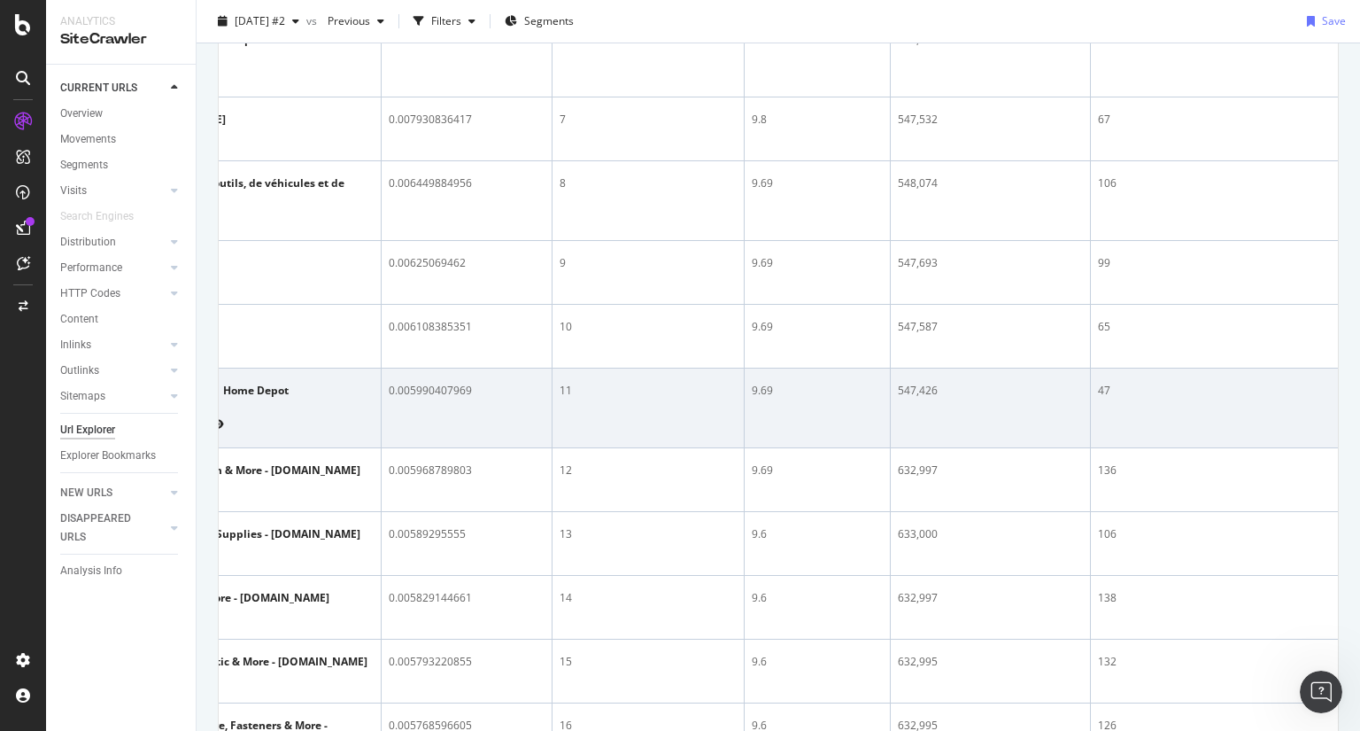
scroll to position [0, 193]
click at [834, 399] on div "9.69" at bounding box center [815, 391] width 131 height 16
drag, startPoint x: 964, startPoint y: 517, endPoint x: 895, endPoint y: 507, distance: 69.9
click at [895, 448] on td "547,426" at bounding box center [989, 408] width 200 height 80
copy div "547,426"
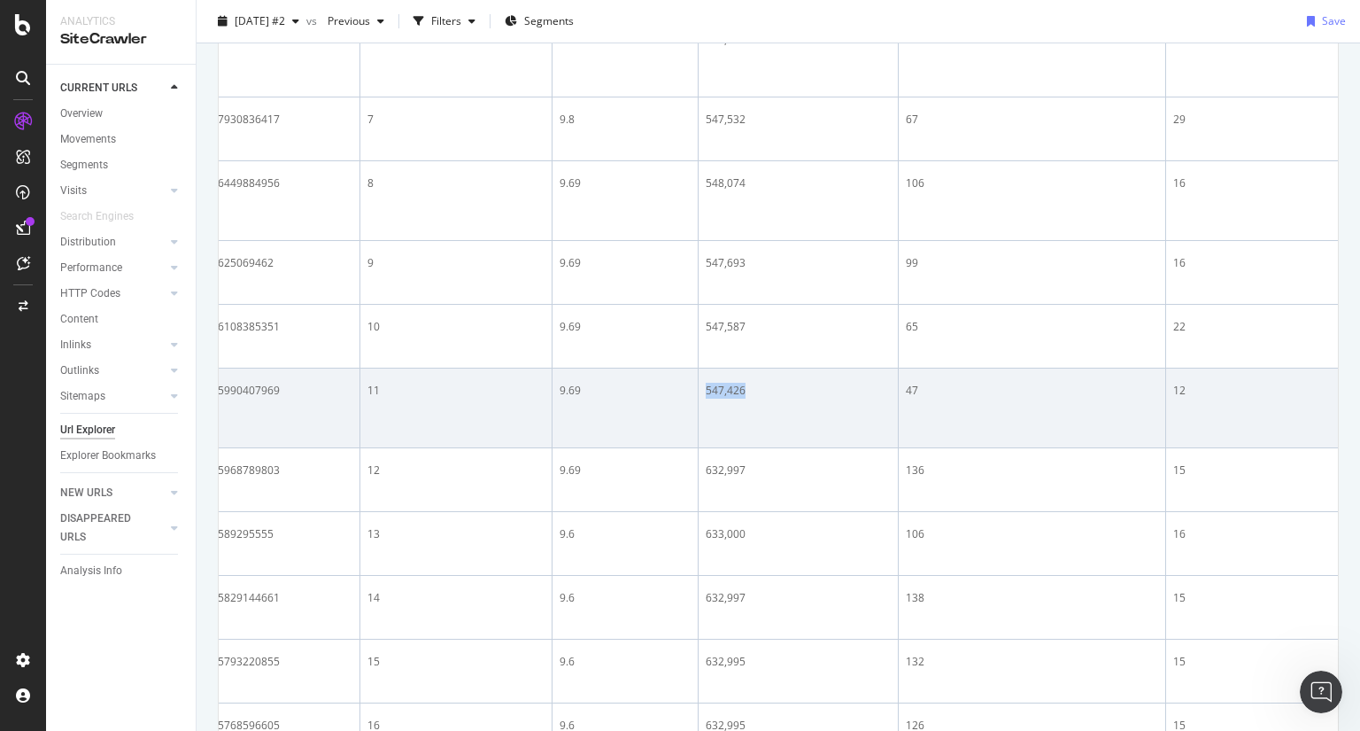
scroll to position [0, 394]
